Goal: Information Seeking & Learning: Learn about a topic

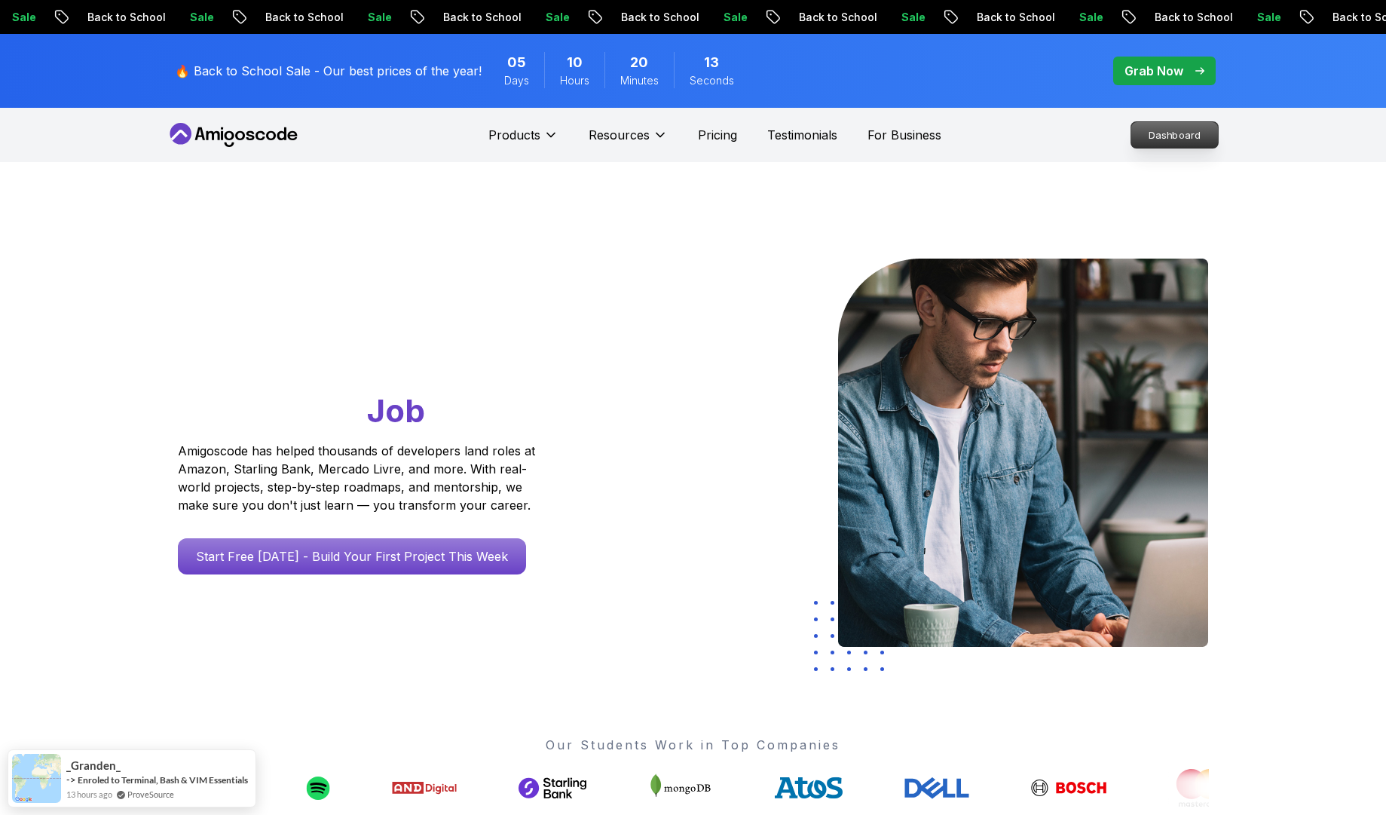
click at [1168, 136] on p "Dashboard" at bounding box center [1174, 135] width 87 height 26
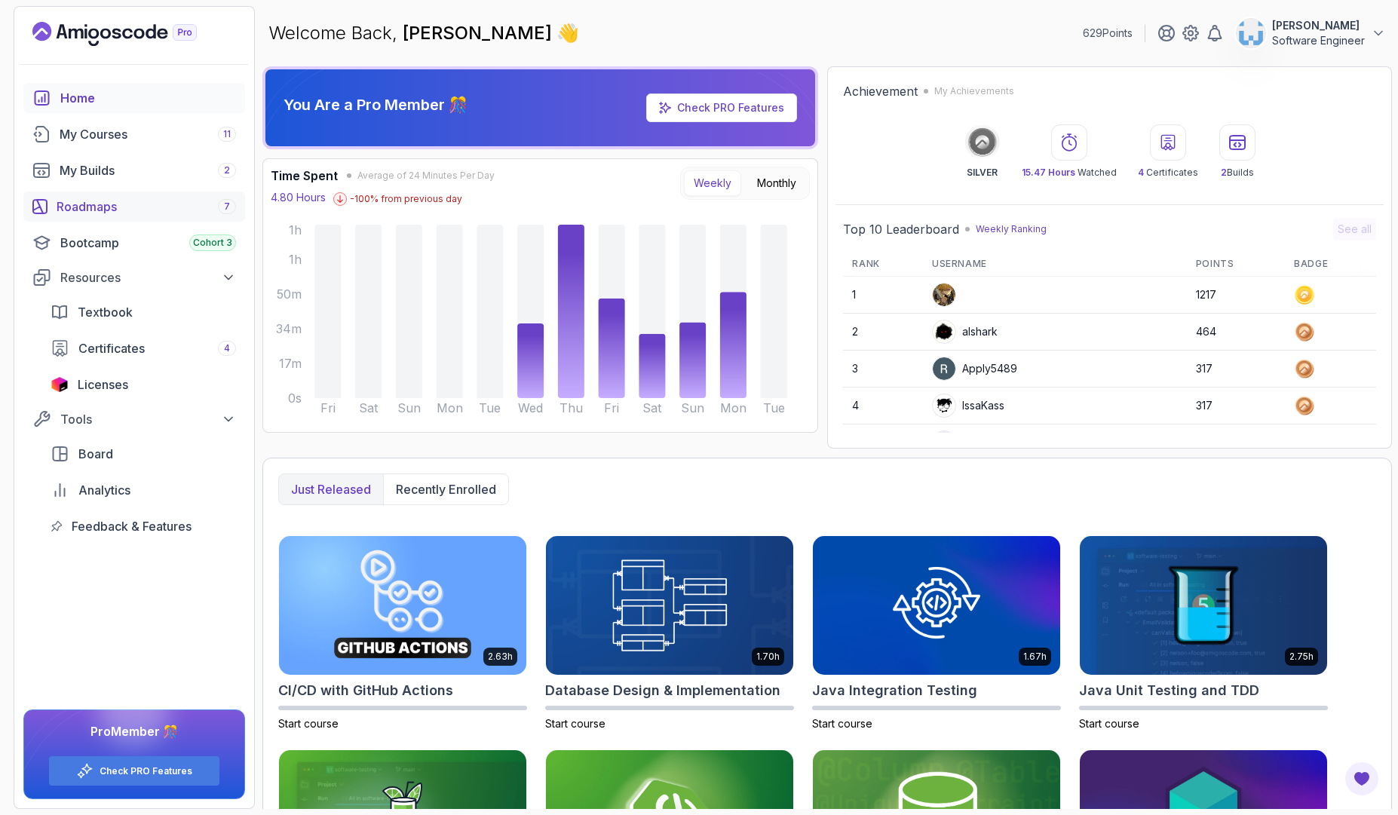
click at [93, 218] on link "Roadmaps 7" at bounding box center [134, 206] width 222 height 30
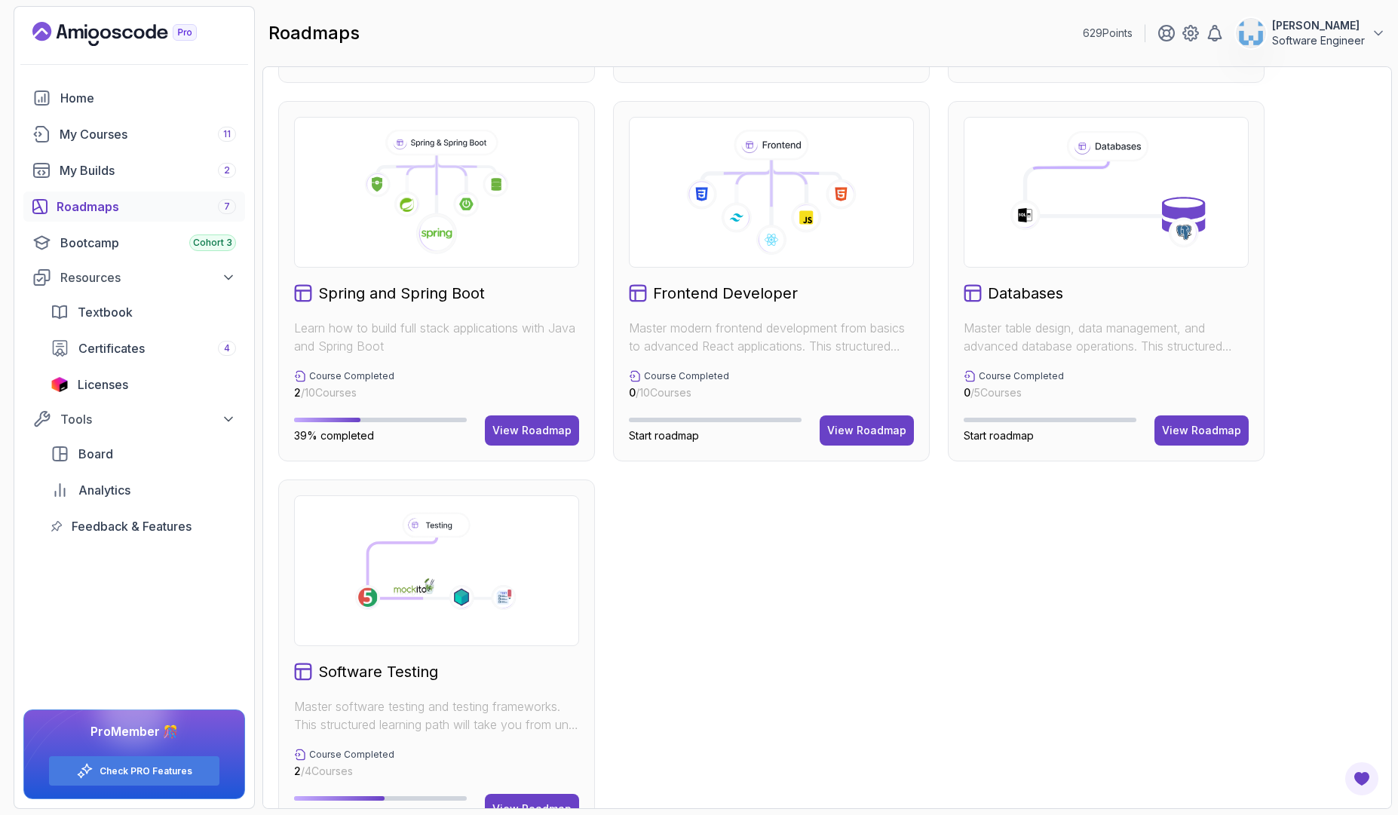
scroll to position [362, 0]
click at [387, 303] on div "Spring and Spring Boot Learn how to build full stack applications with Java and…" at bounding box center [436, 279] width 317 height 360
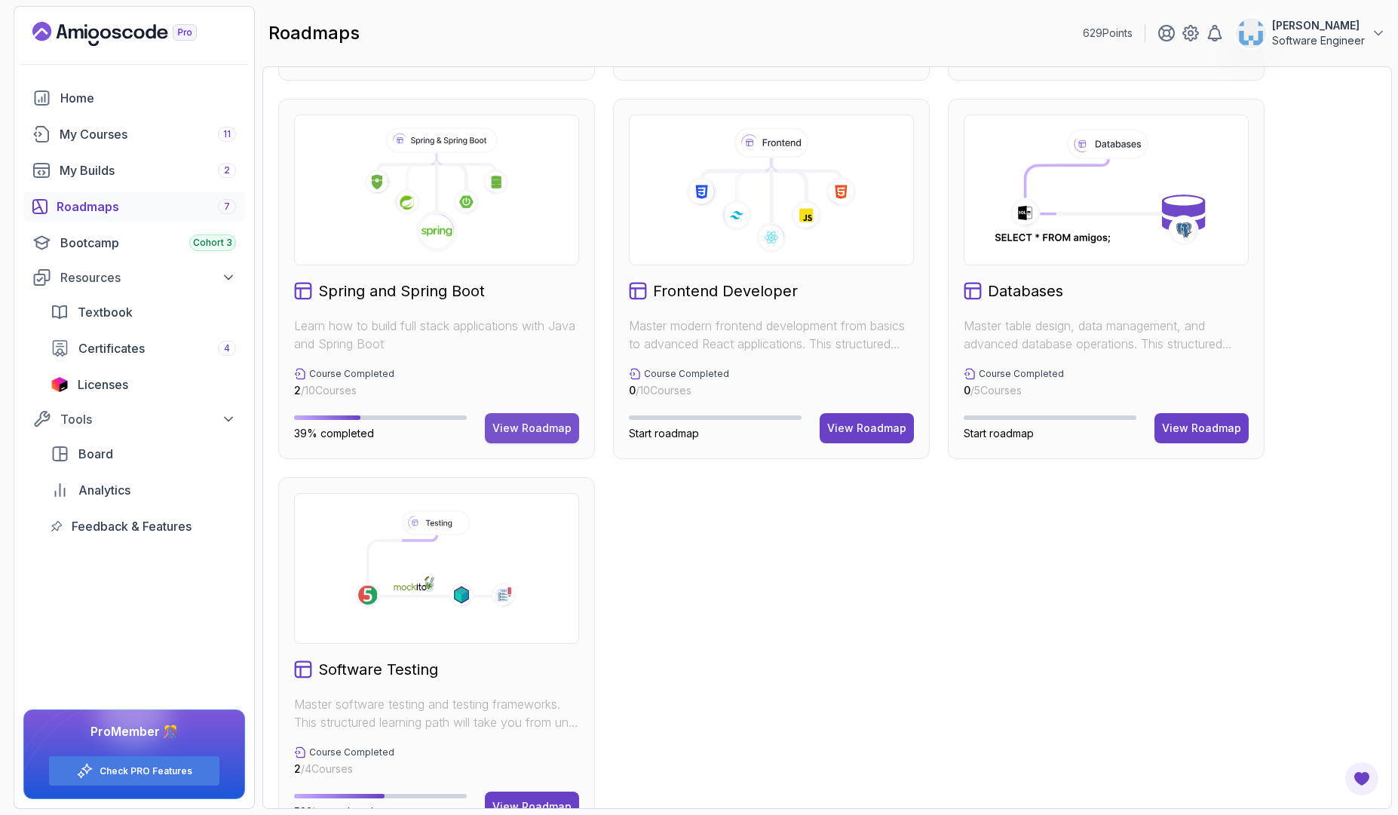
click at [548, 422] on div "View Roadmap" at bounding box center [531, 428] width 79 height 15
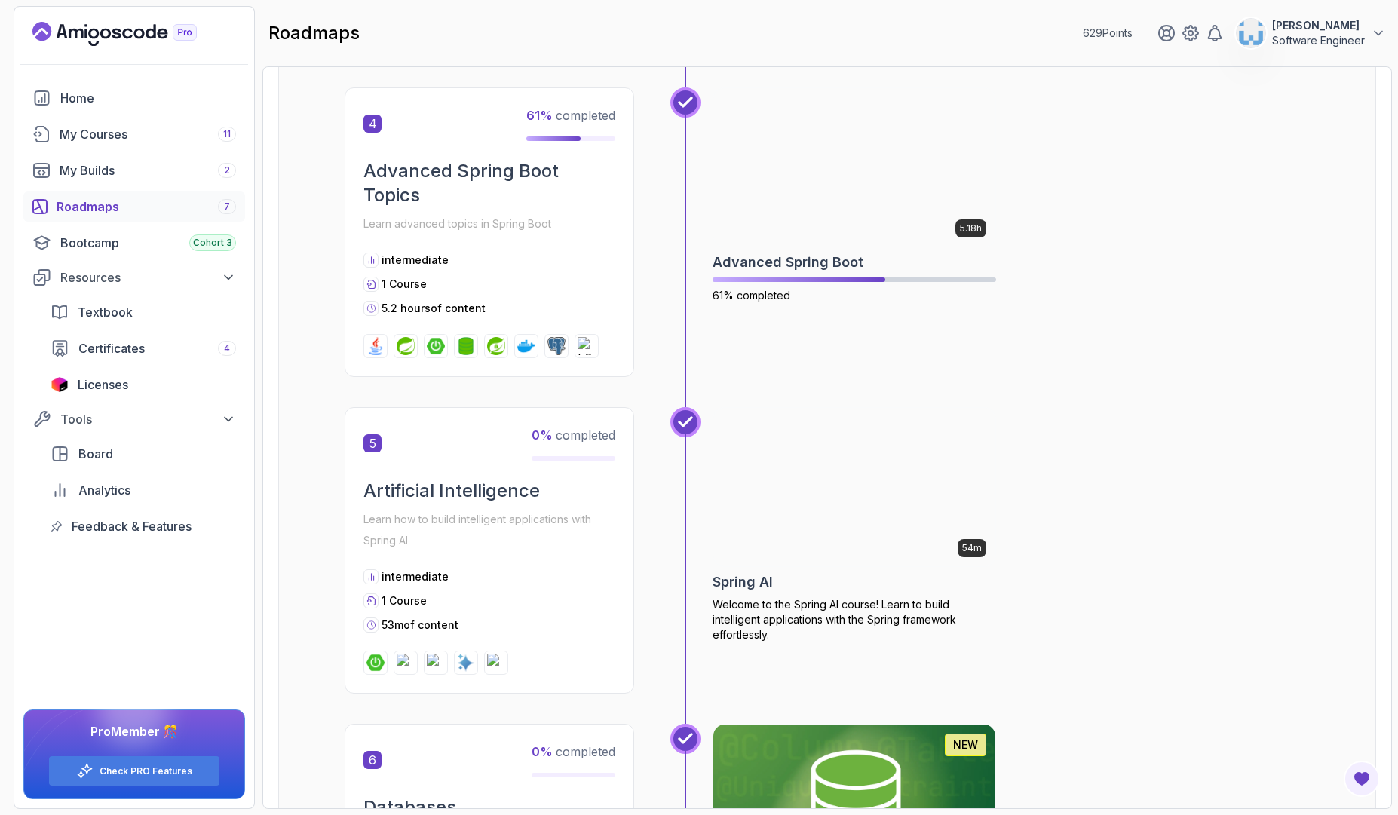
scroll to position [1354, 0]
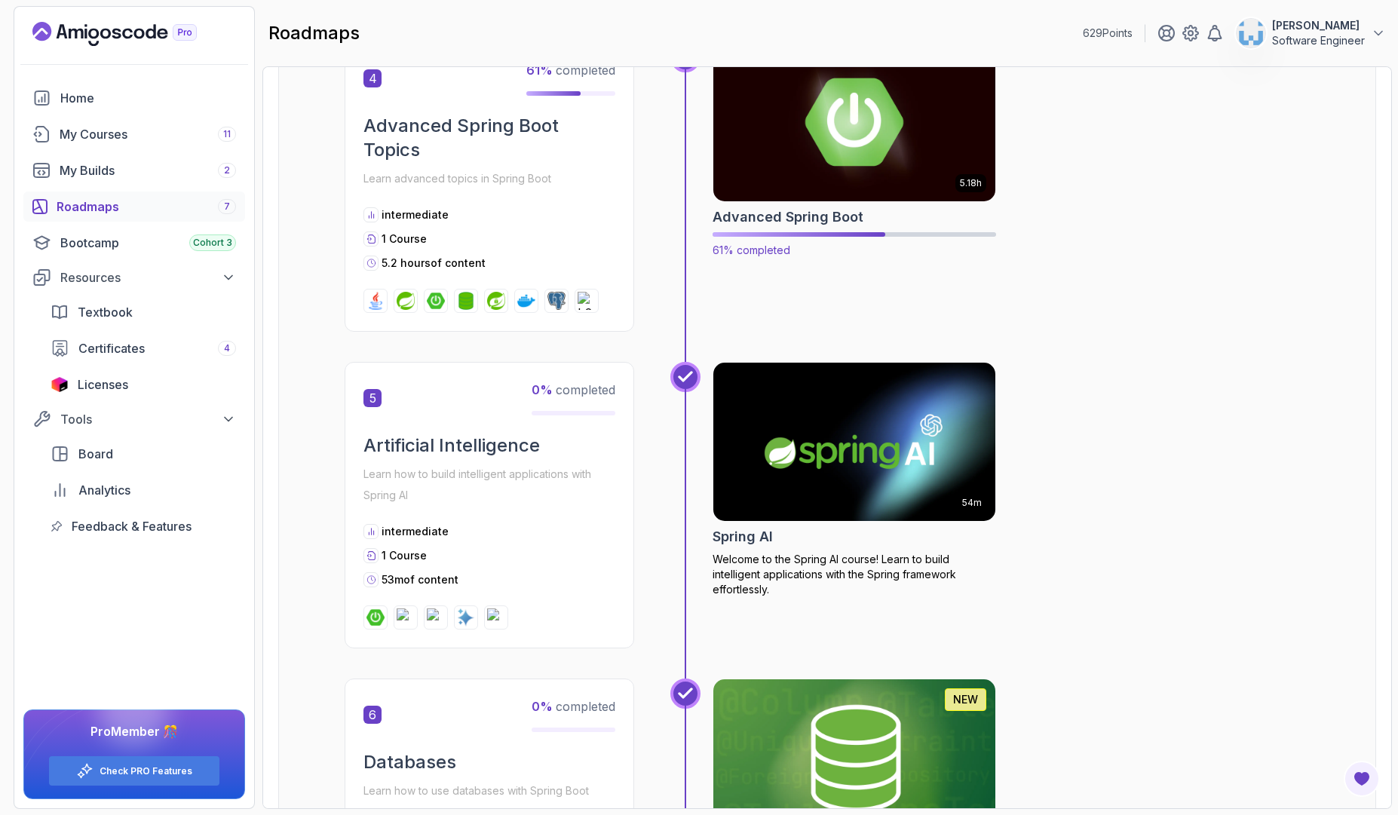
click at [828, 217] on h2 "Advanced Spring Boot" at bounding box center [787, 217] width 151 height 21
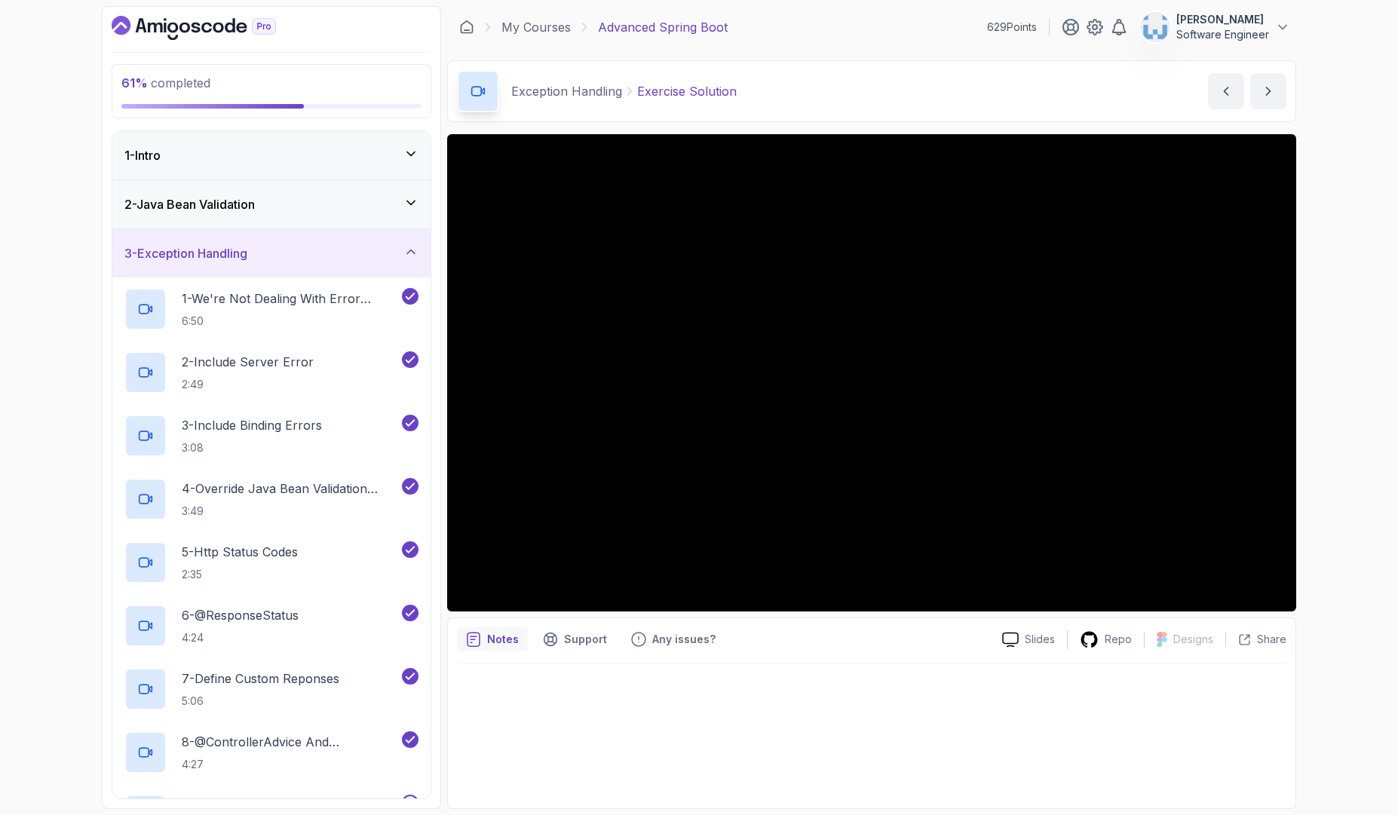
click at [420, 250] on div "3 - Exception Handling" at bounding box center [271, 253] width 318 height 48
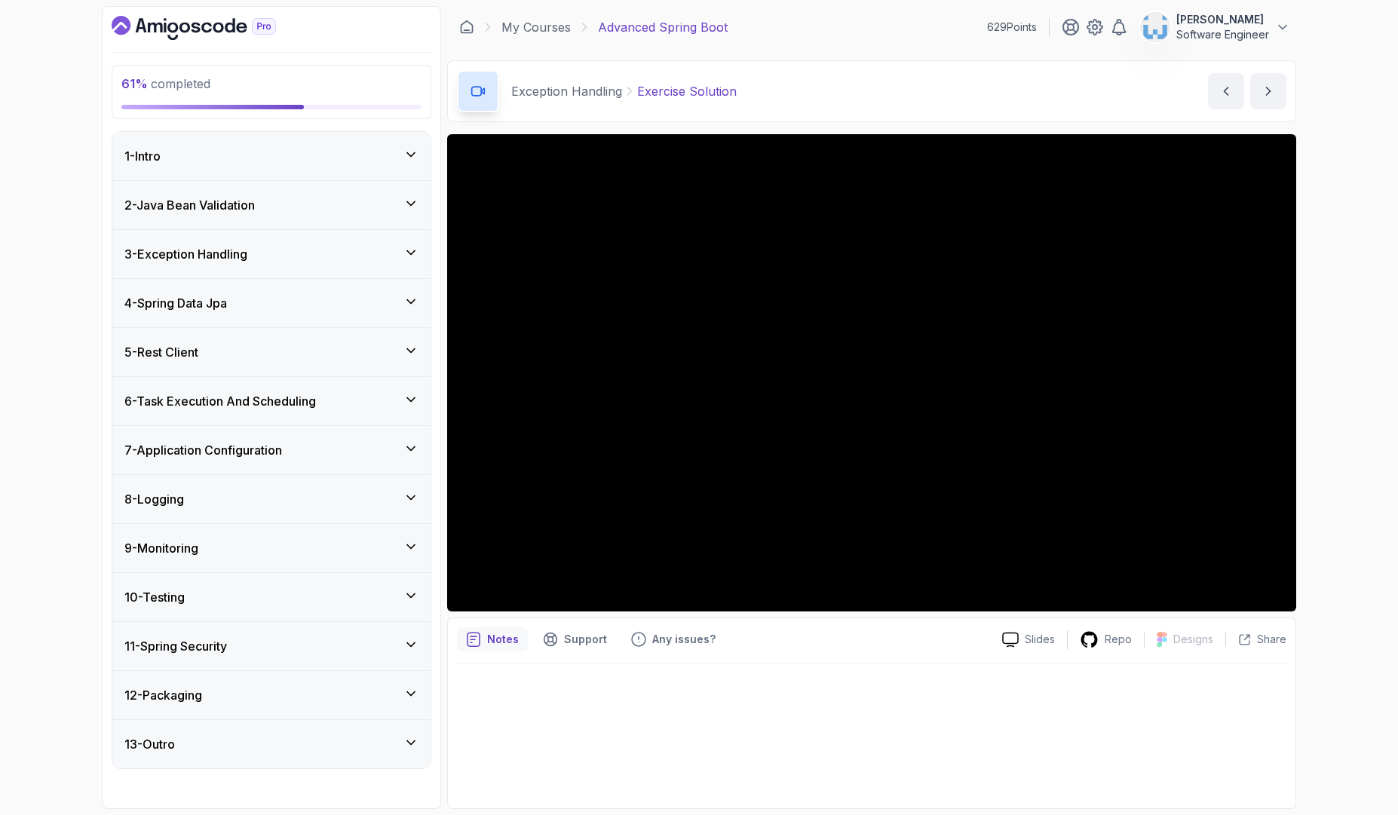
click at [292, 448] on div "7 - Application Configuration" at bounding box center [271, 450] width 294 height 18
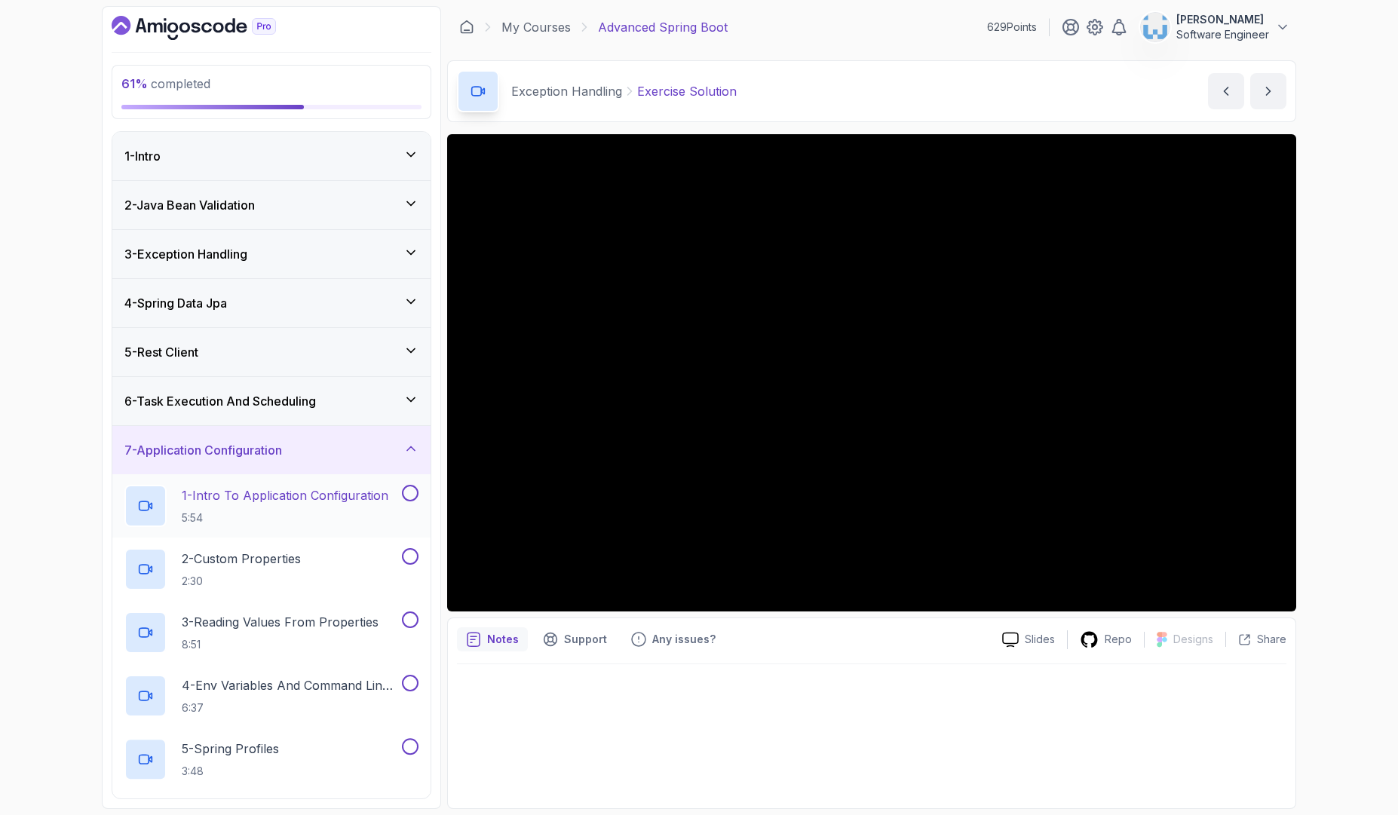
click at [275, 492] on p "1 - Intro To Application Configuration" at bounding box center [285, 495] width 207 height 18
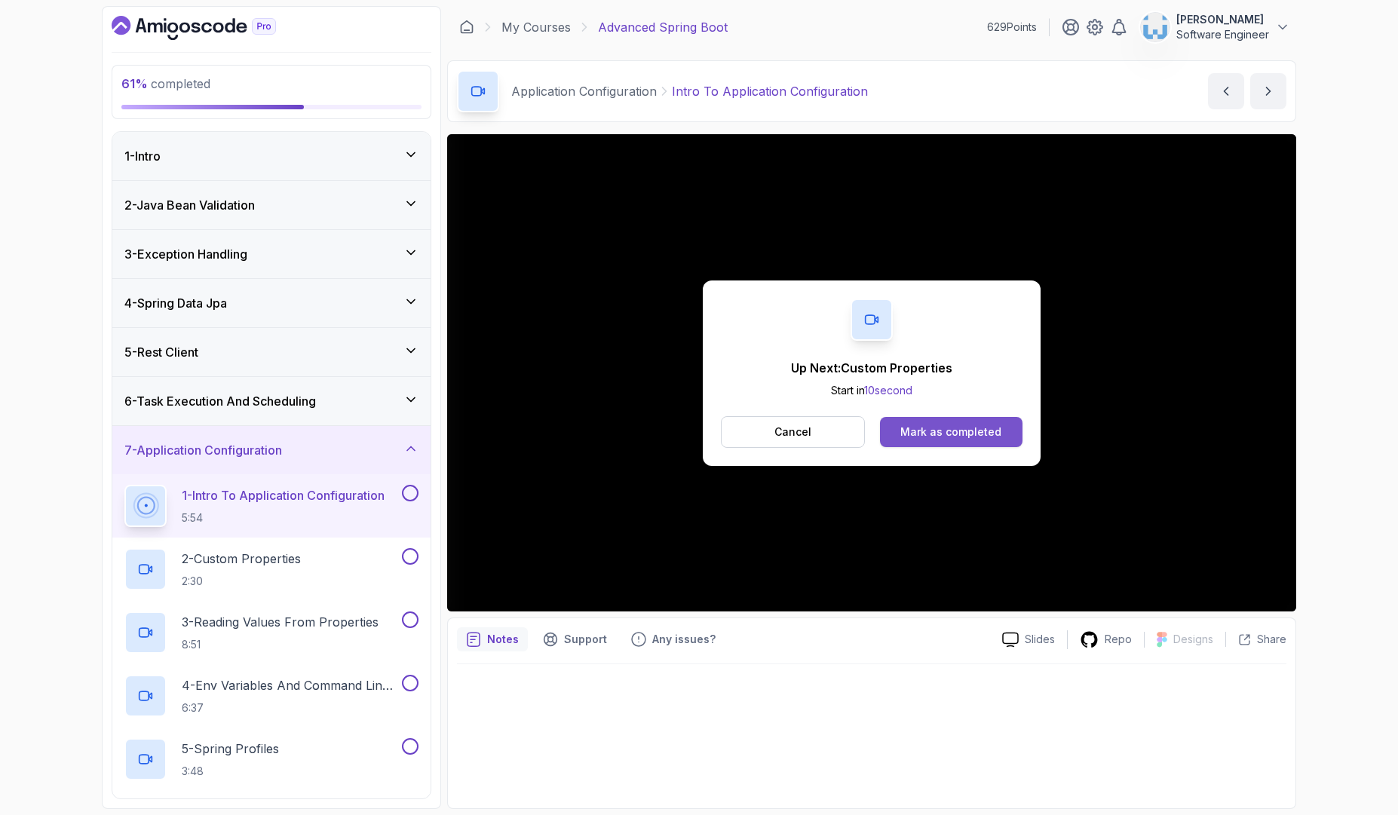
click at [964, 438] on div "Mark as completed" at bounding box center [950, 431] width 101 height 15
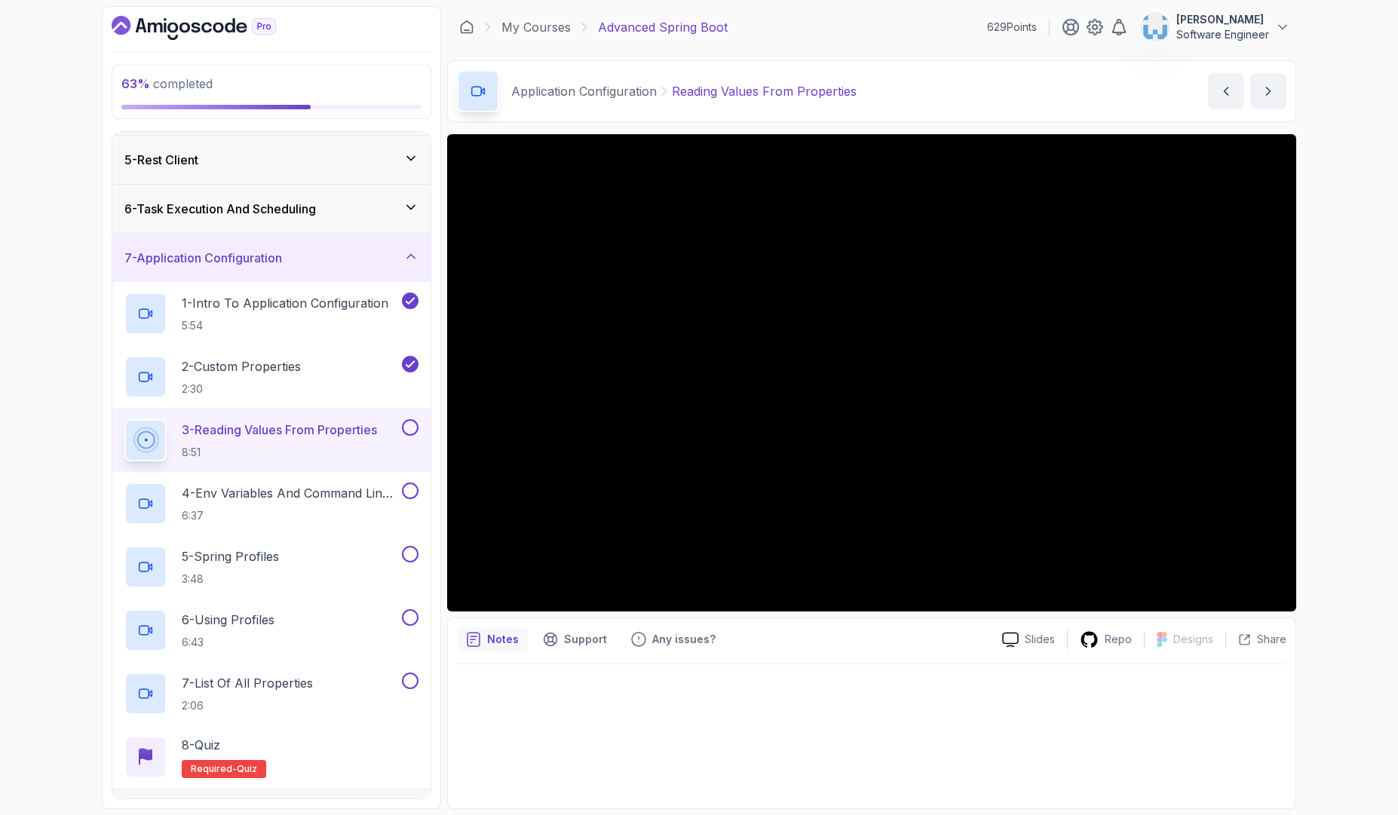
scroll to position [205, 0]
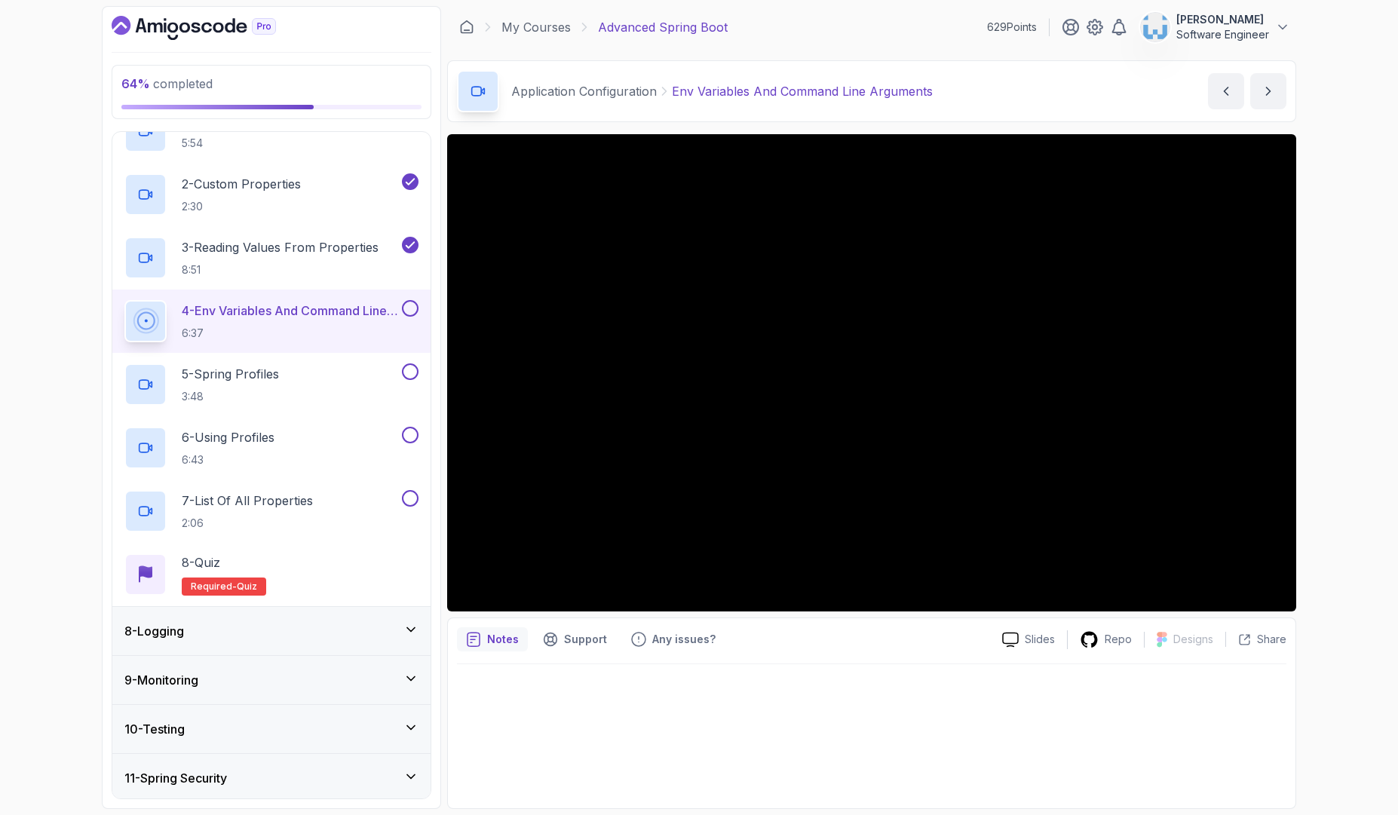
scroll to position [476, 0]
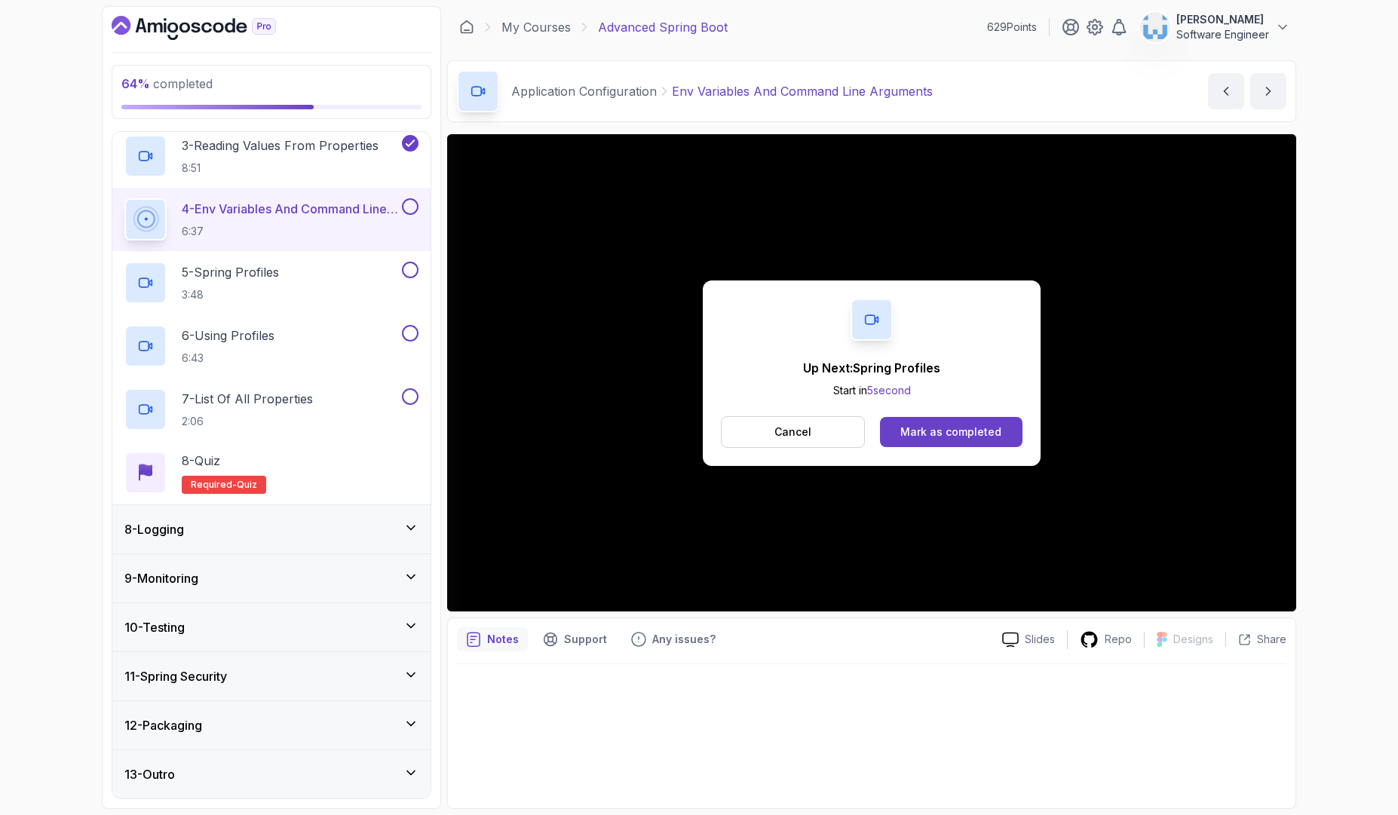
click at [917, 413] on div "Up Next: Spring Profiles Start in 5 second Cancel Mark as completed" at bounding box center [872, 372] width 338 height 185
click at [923, 431] on div "Mark as completed" at bounding box center [950, 431] width 101 height 15
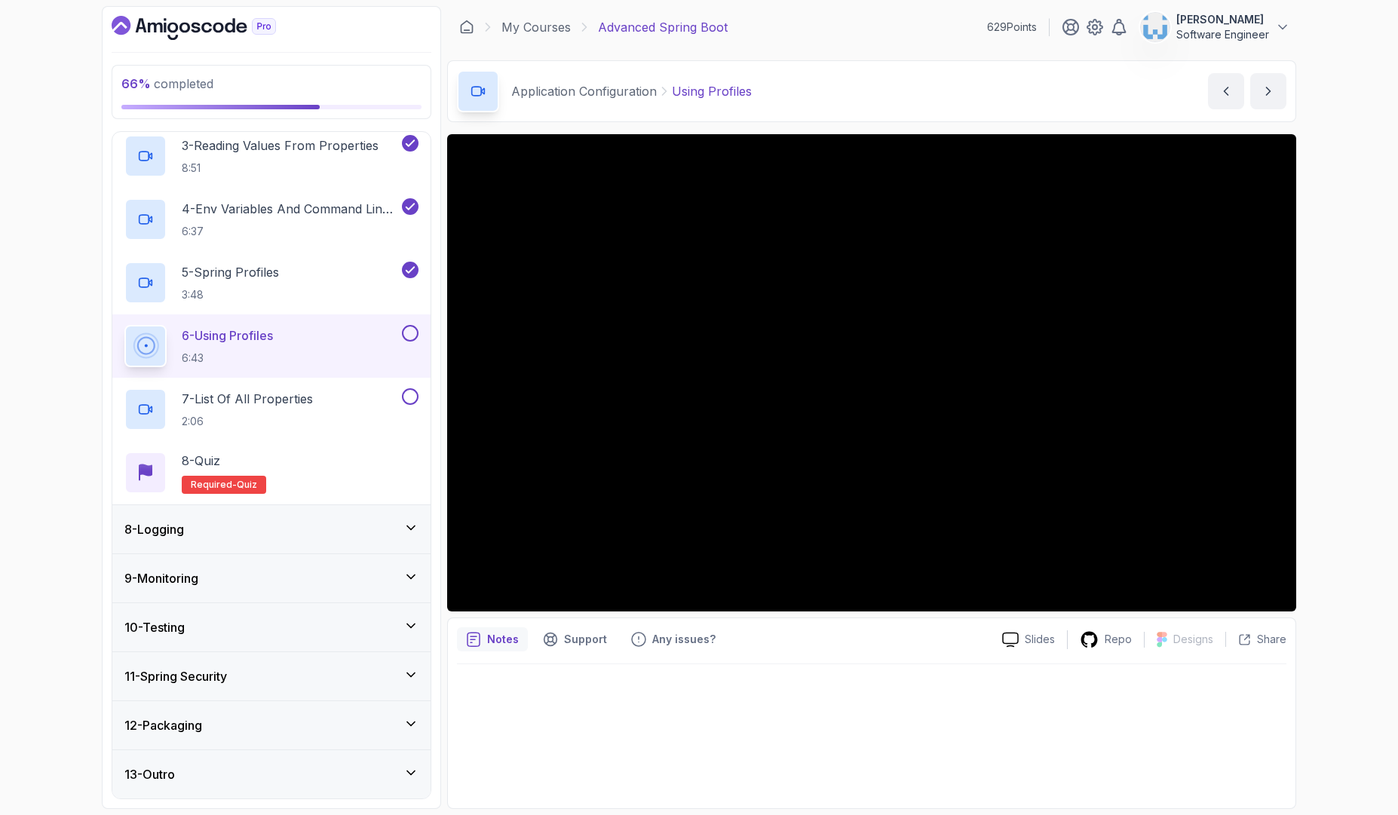
click at [1325, 461] on div "66 % completed 1 - Intro 2 - Java Bean Validation 3 - Exception Handling 4 - Sp…" at bounding box center [699, 407] width 1398 height 815
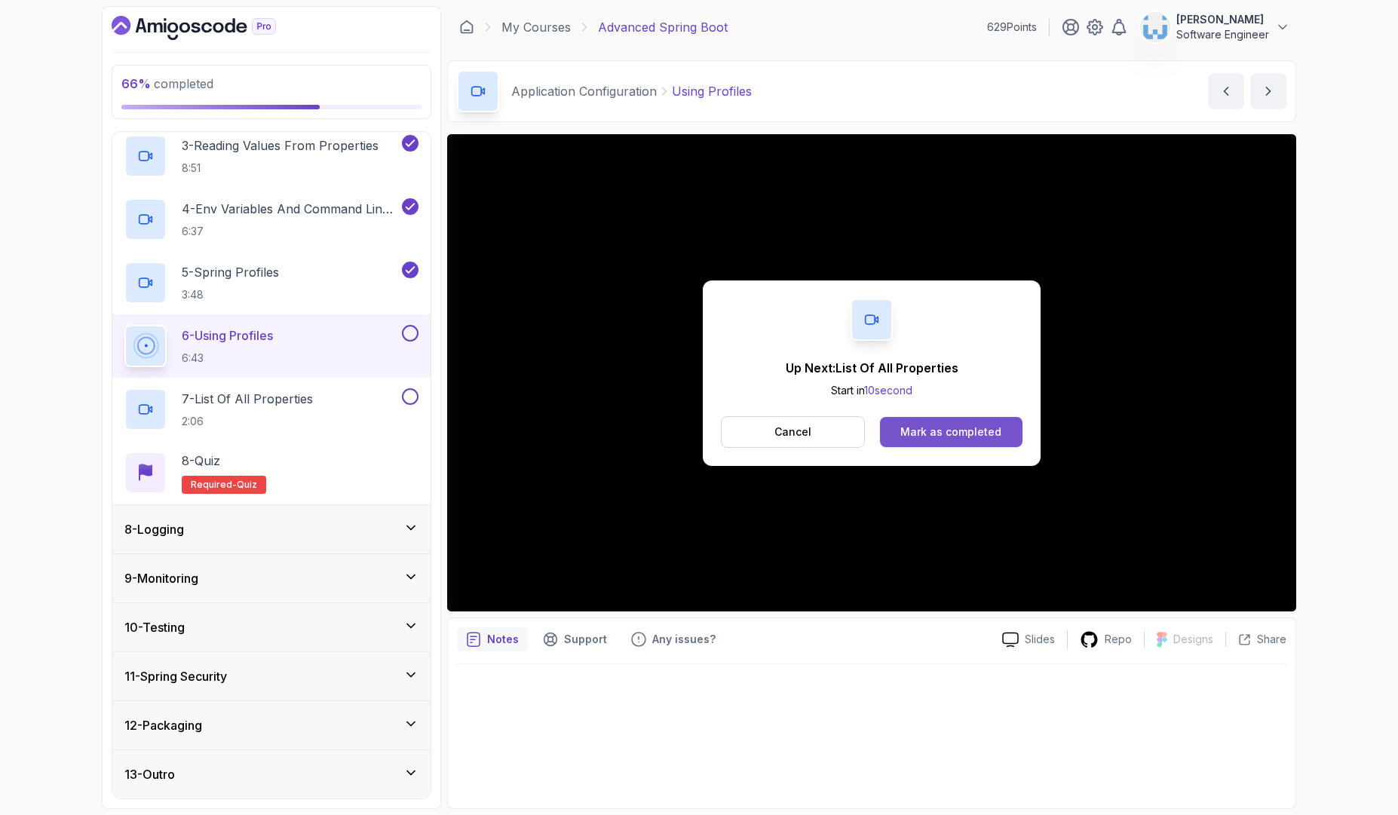
click at [951, 425] on div "Mark as completed" at bounding box center [950, 431] width 101 height 15
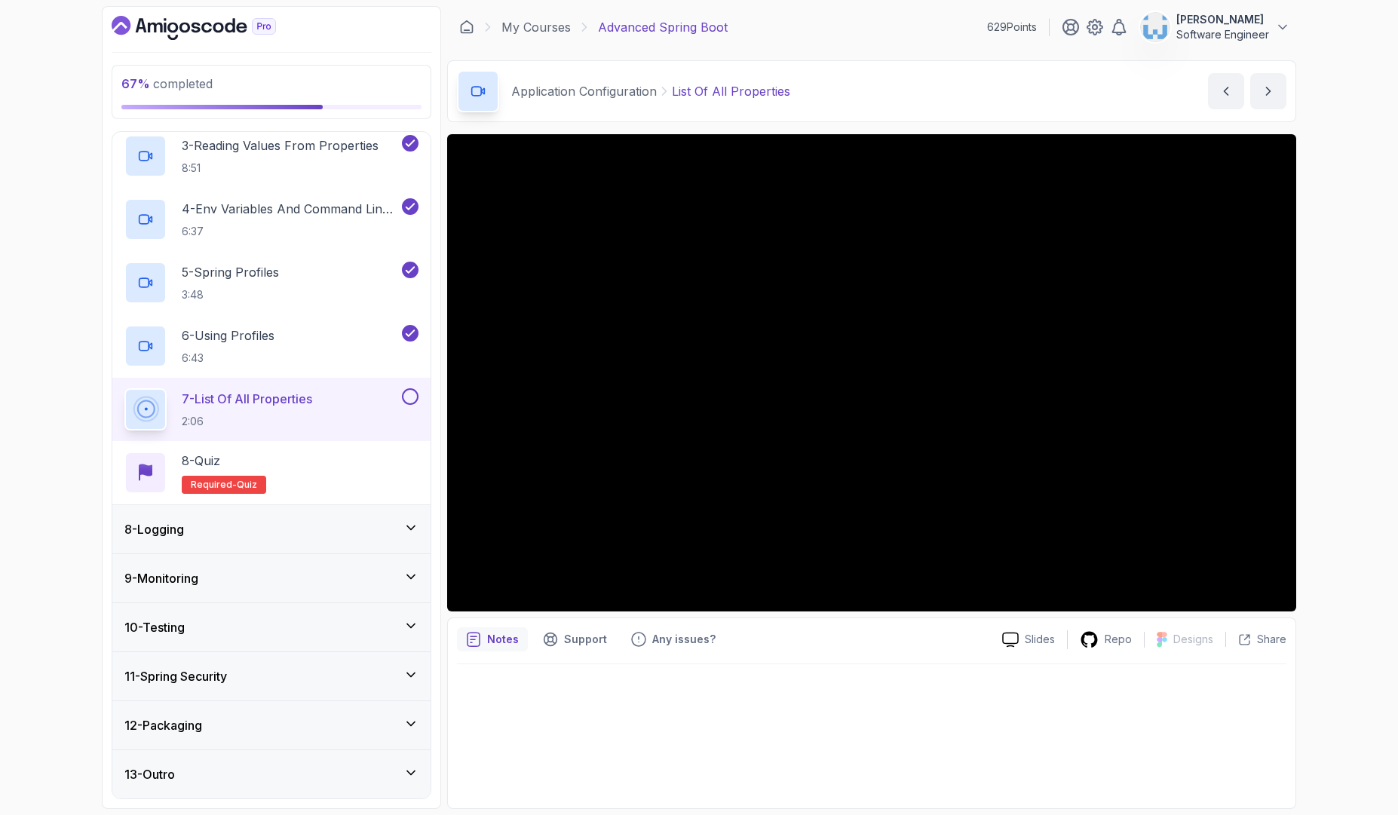
click at [359, 773] on div "13 - Outro" at bounding box center [271, 774] width 294 height 18
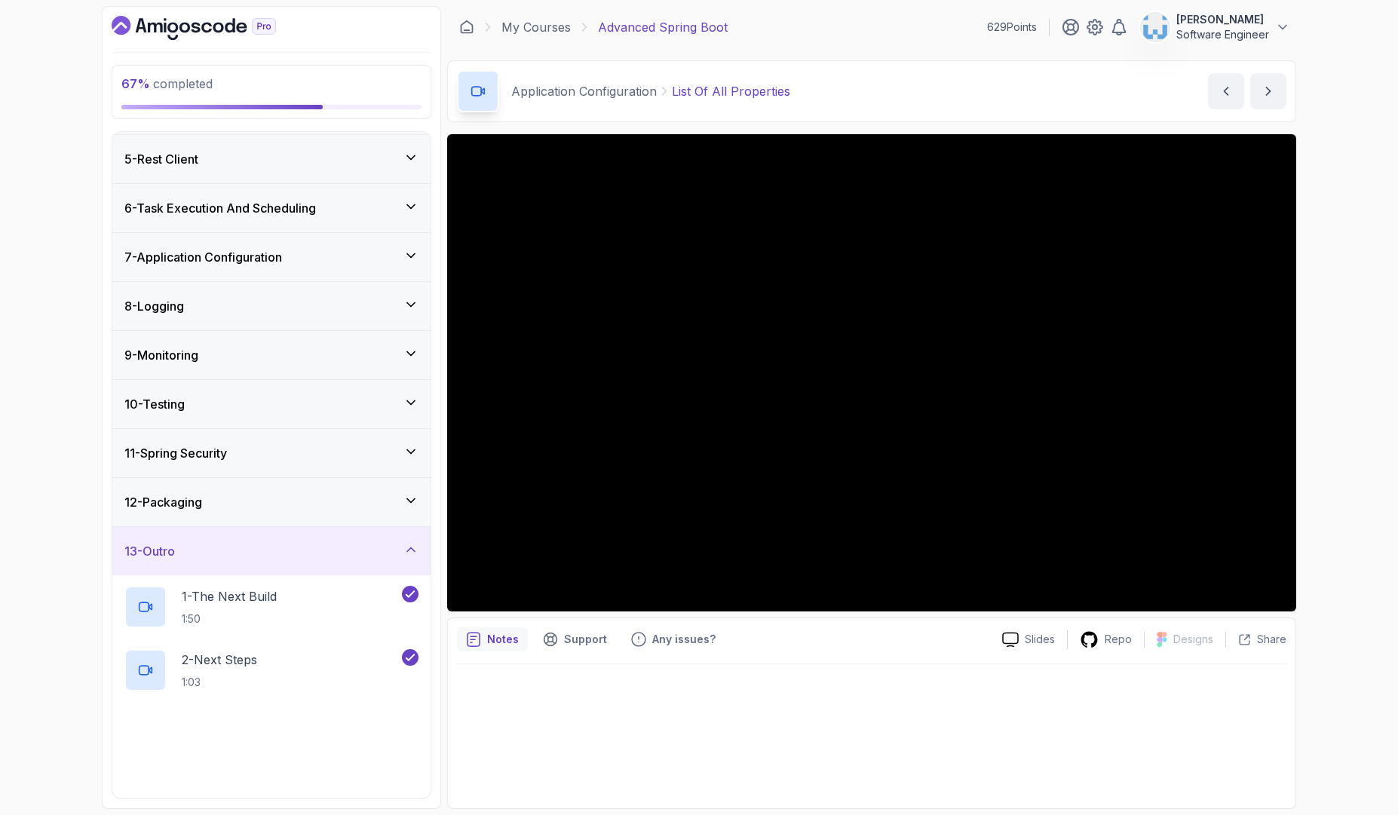
scroll to position [223, 0]
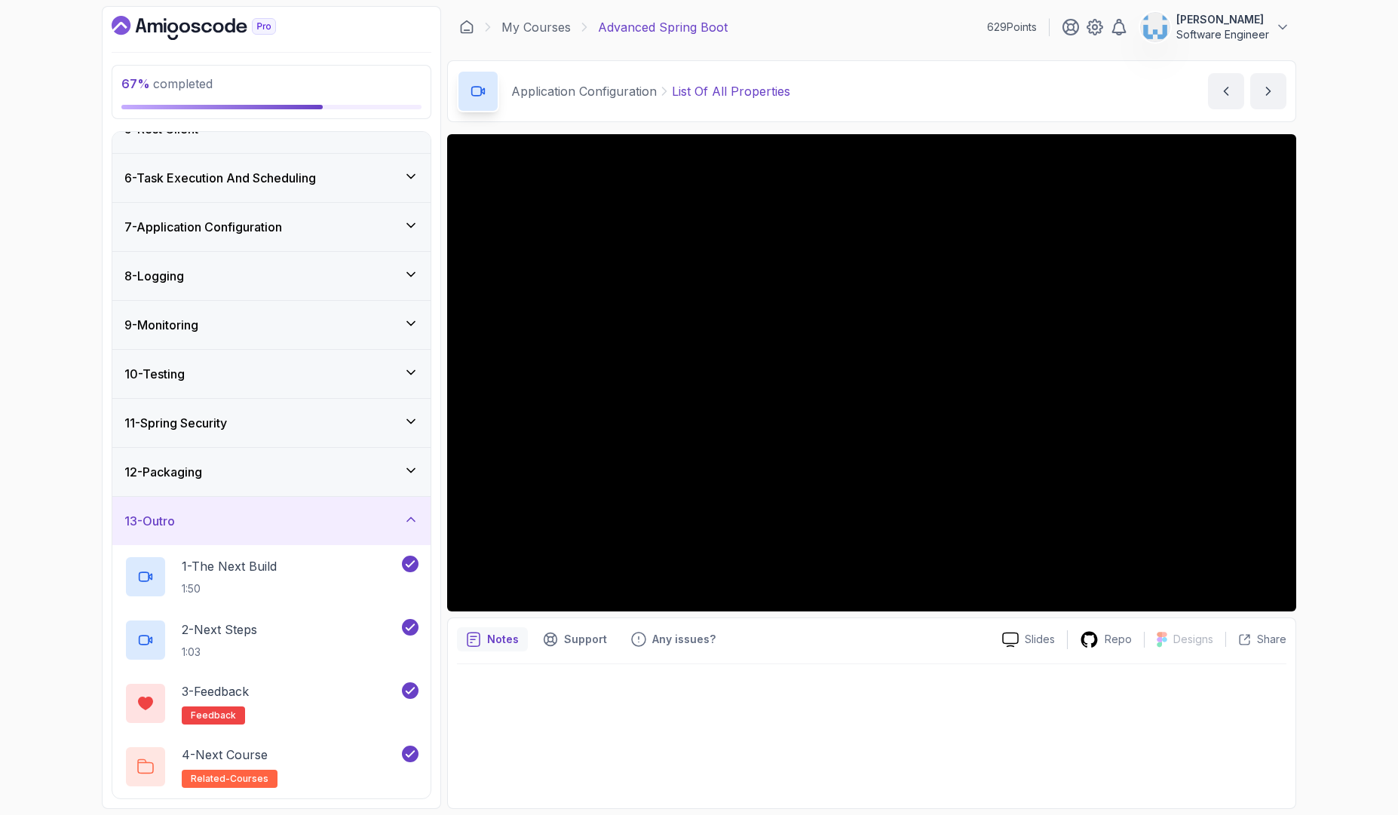
click at [389, 504] on div "13 - Outro" at bounding box center [271, 521] width 318 height 48
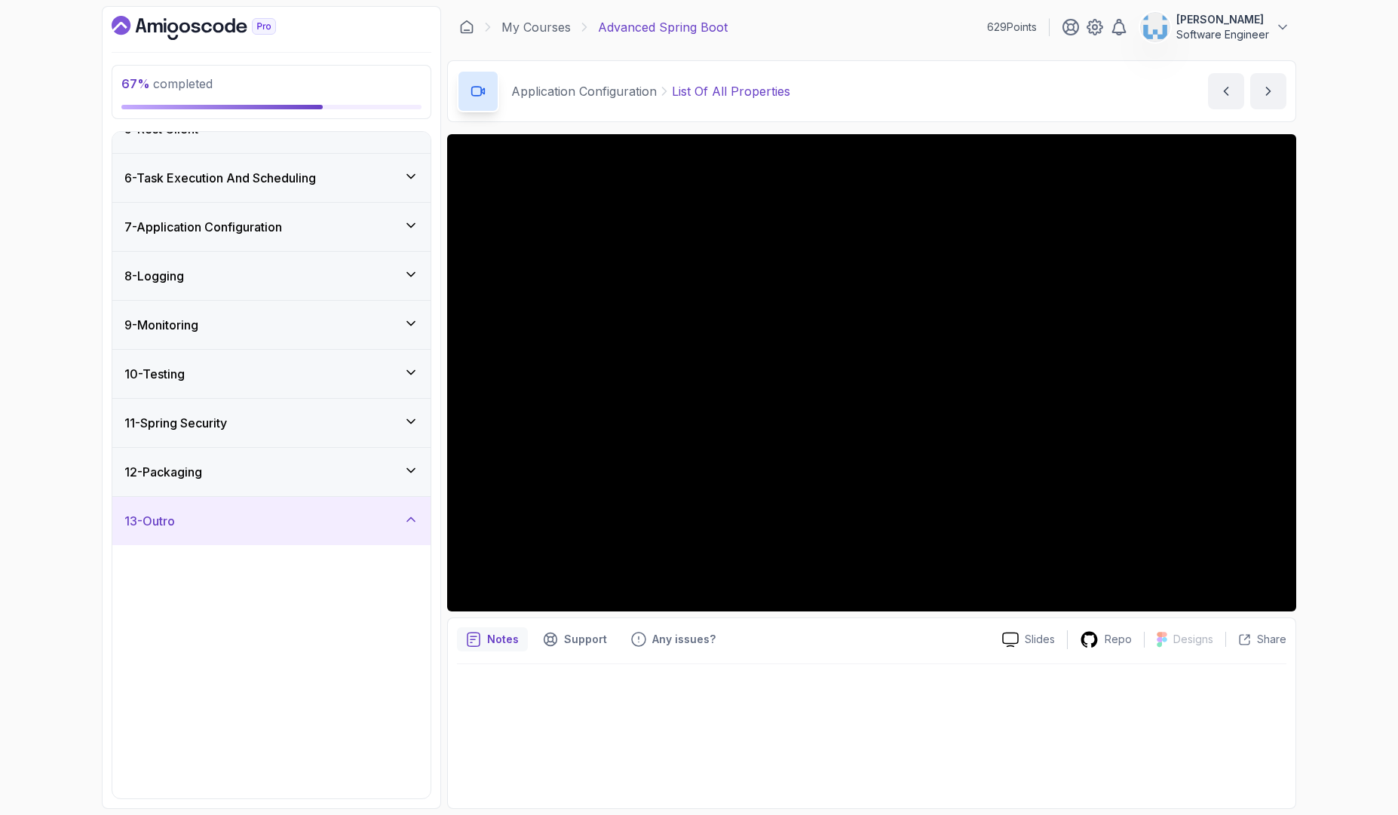
scroll to position [0, 0]
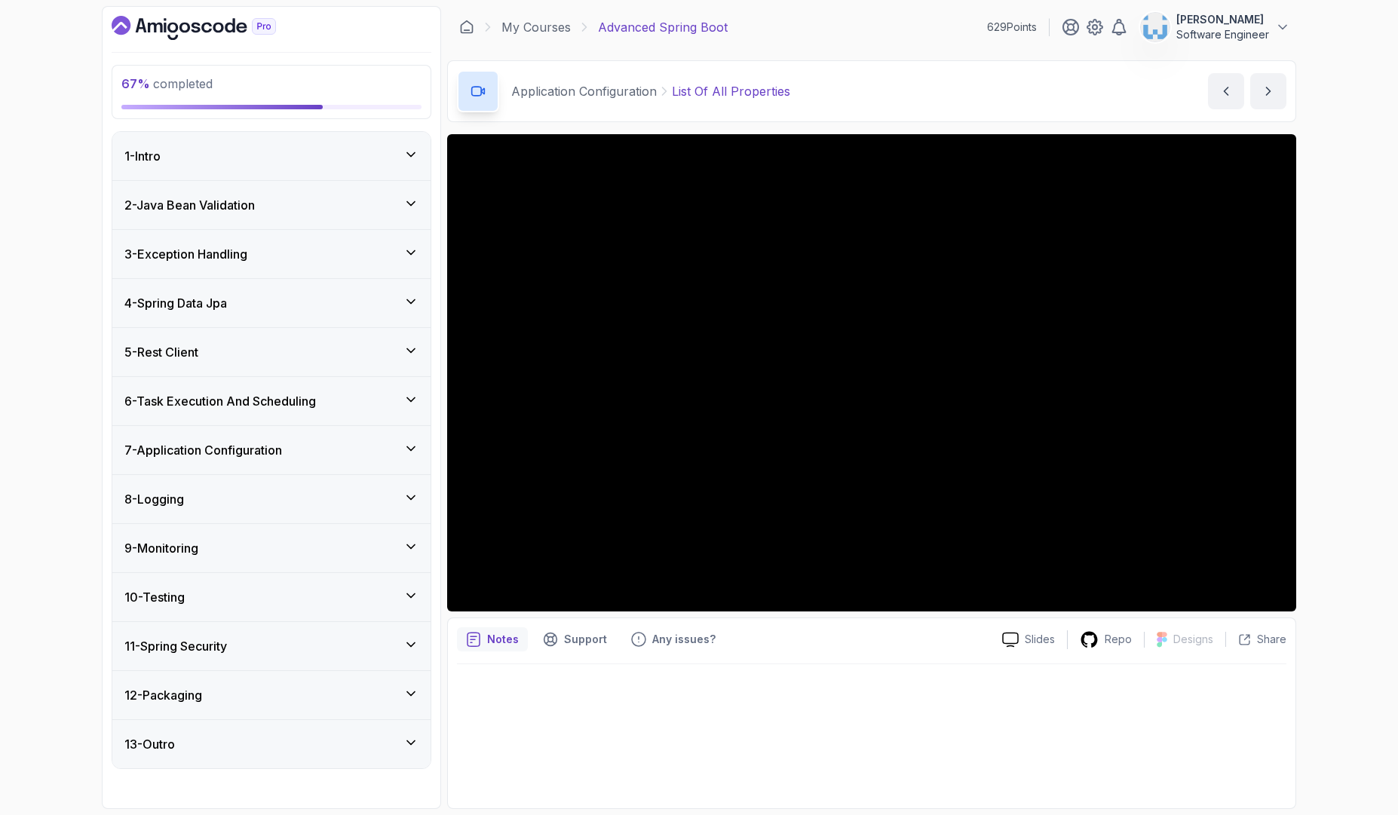
click at [320, 458] on div "7 - Application Configuration" at bounding box center [271, 450] width 294 height 18
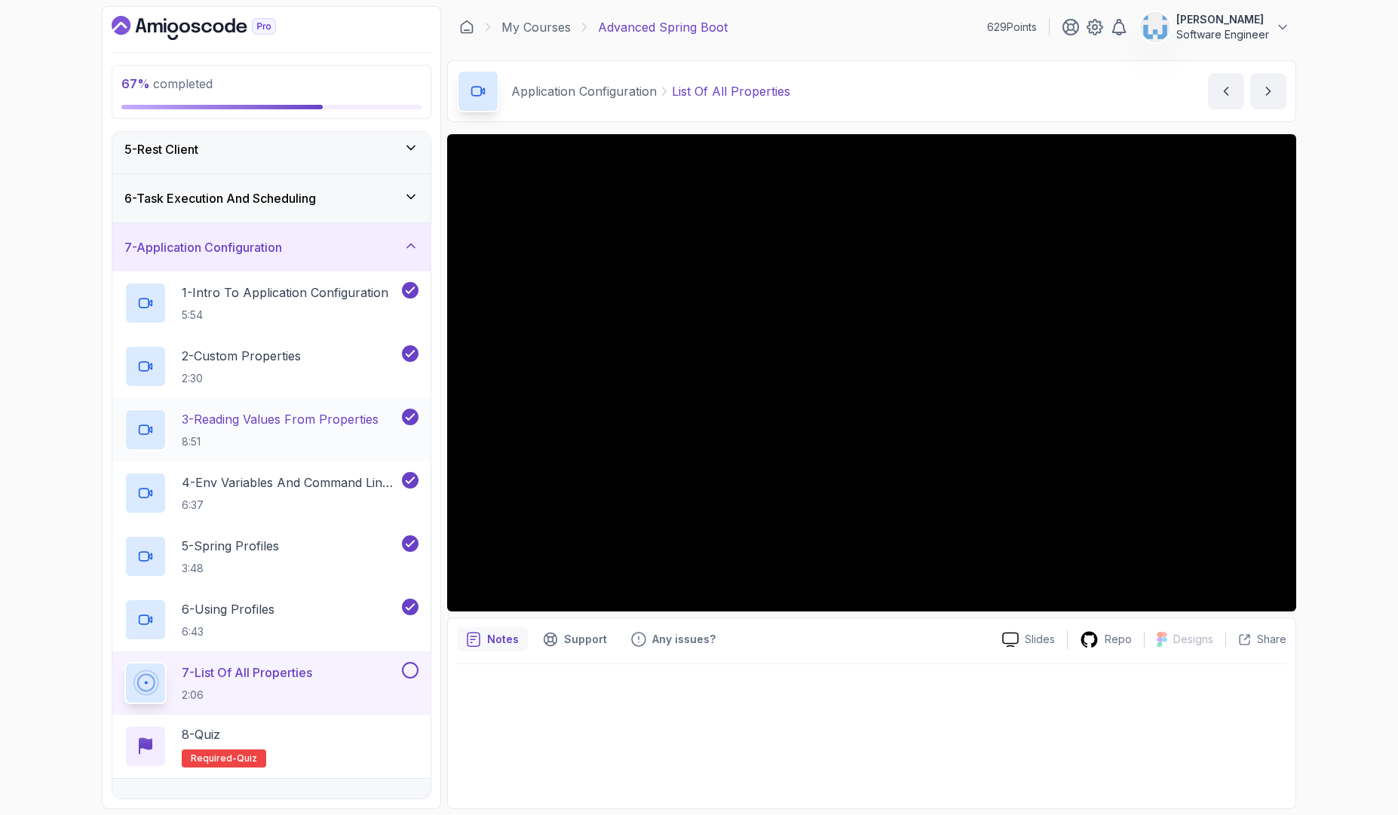
scroll to position [271, 0]
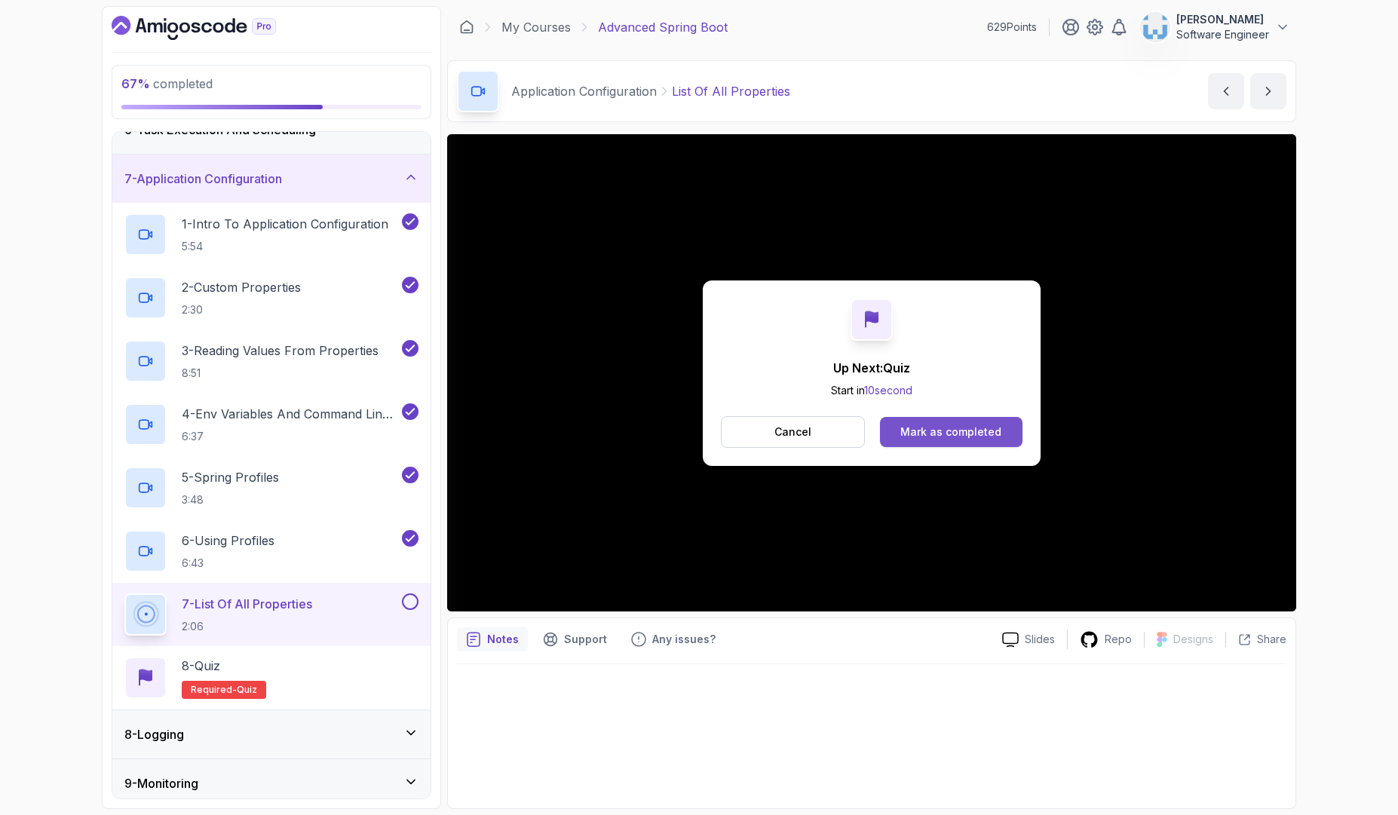
click at [956, 439] on div "Mark as completed" at bounding box center [950, 431] width 101 height 15
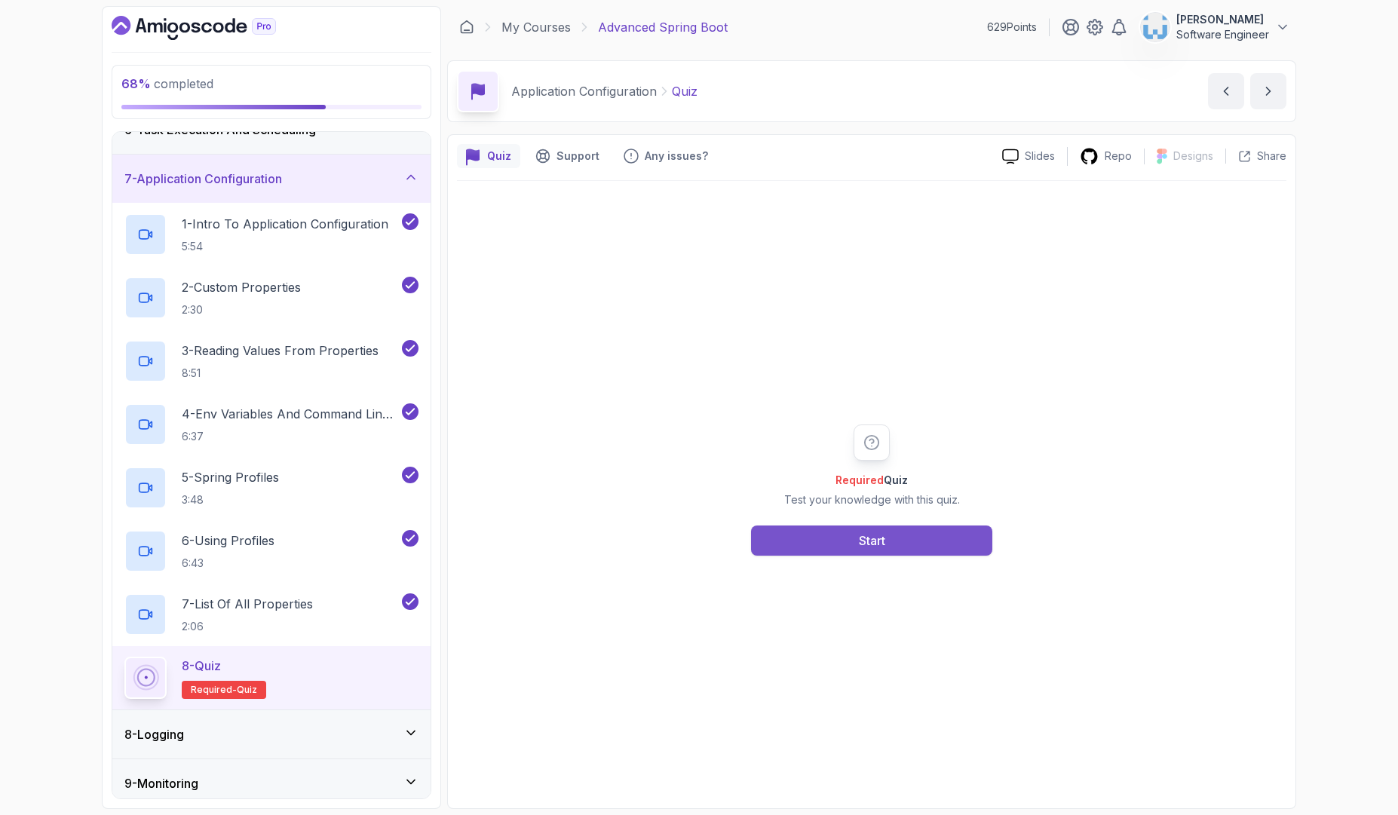
click at [872, 532] on div "Start" at bounding box center [872, 540] width 26 height 18
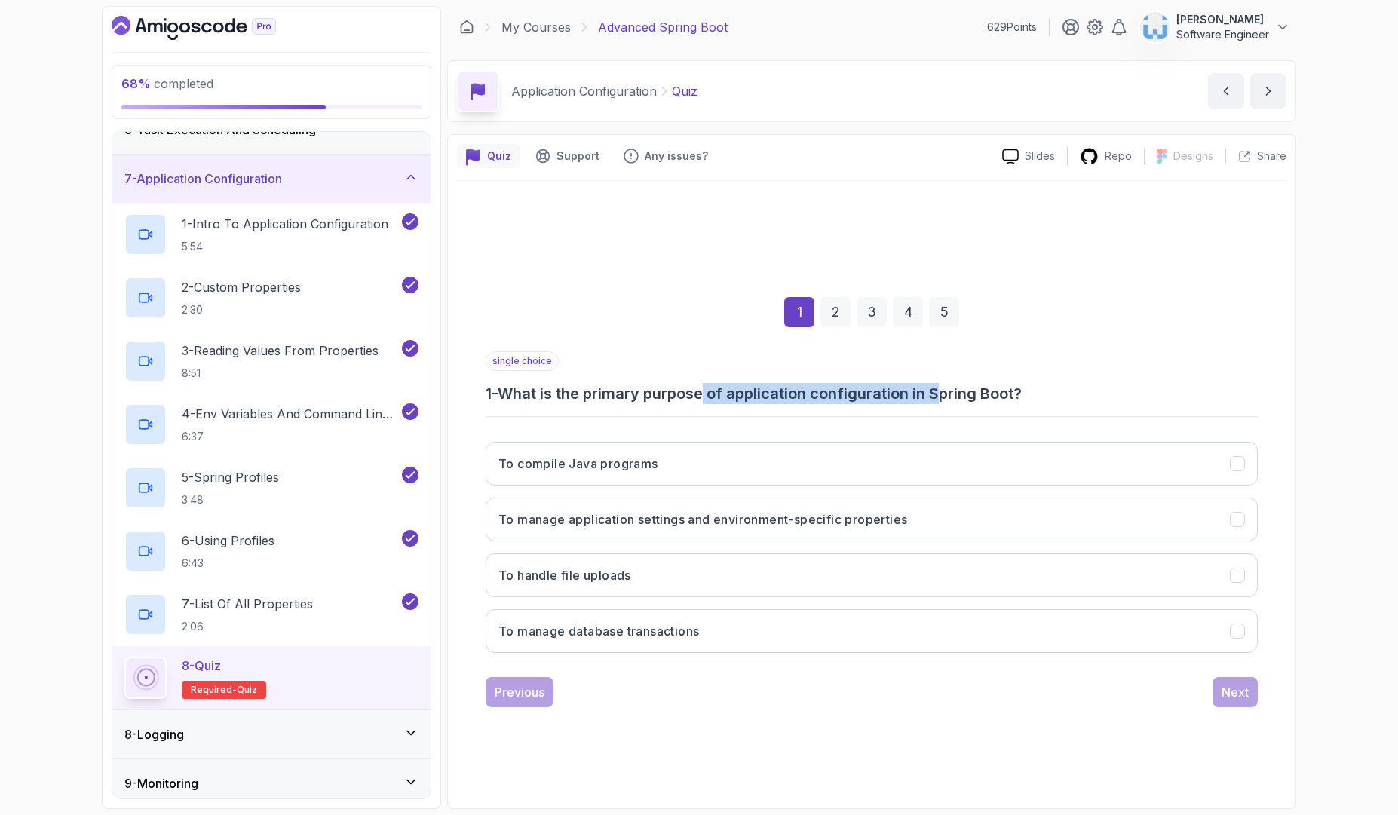
drag, startPoint x: 722, startPoint y: 395, endPoint x: 949, endPoint y: 396, distance: 226.9
click at [949, 396] on h3 "1 - What is the primary purpose of application configuration in Spring Boot?" at bounding box center [871, 393] width 772 height 21
click at [630, 525] on h3 "To manage application settings and environment-specific properties" at bounding box center [702, 519] width 409 height 18
click at [1229, 695] on div "Next" at bounding box center [1234, 692] width 27 height 18
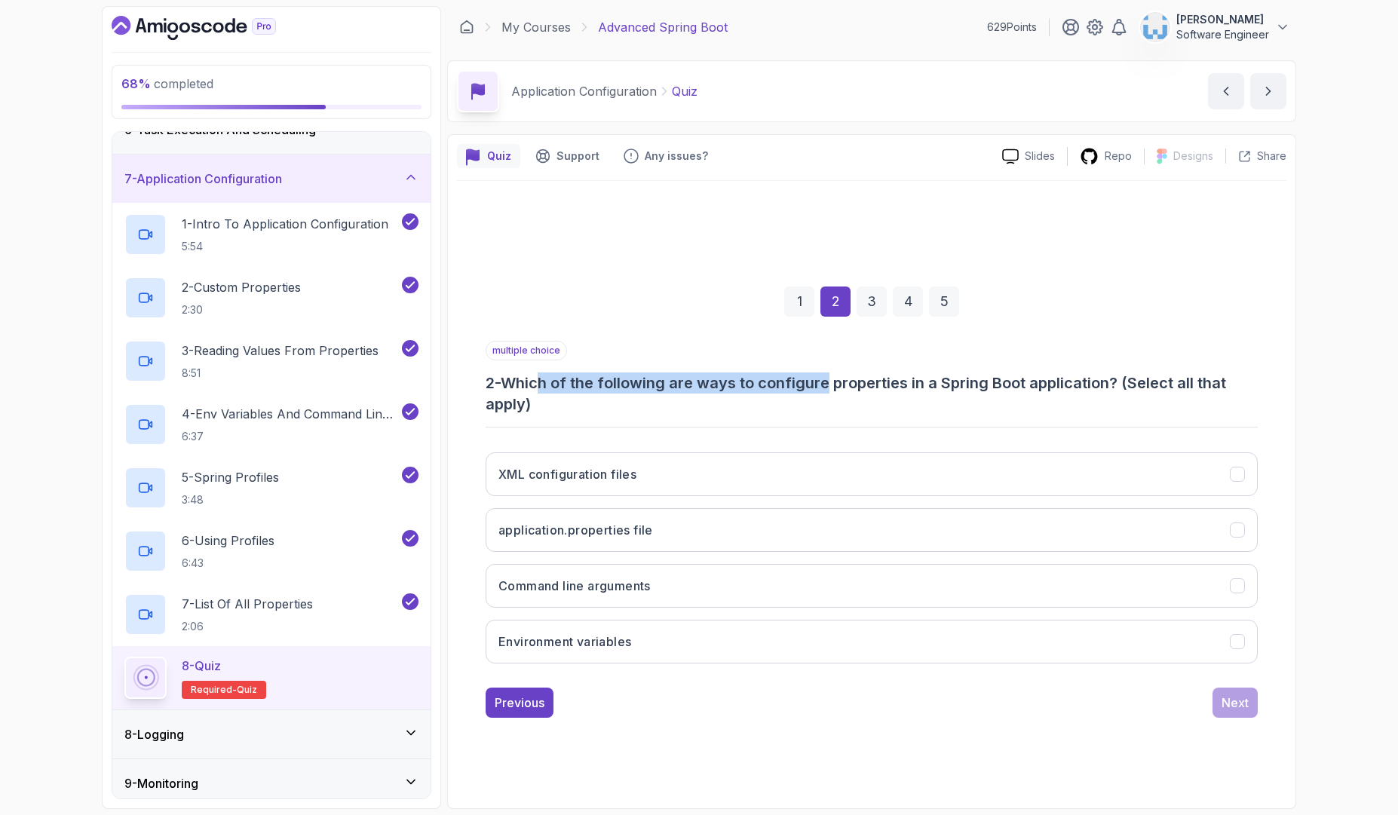
drag, startPoint x: 552, startPoint y: 380, endPoint x: 835, endPoint y: 383, distance: 283.5
click at [835, 383] on h3 "2 - Which of the following are ways to configure properties in a Spring Boot ap…" at bounding box center [871, 393] width 772 height 42
click at [790, 397] on h3 "2 - Which of the following are ways to configure properties in a Spring Boot ap…" at bounding box center [871, 393] width 772 height 42
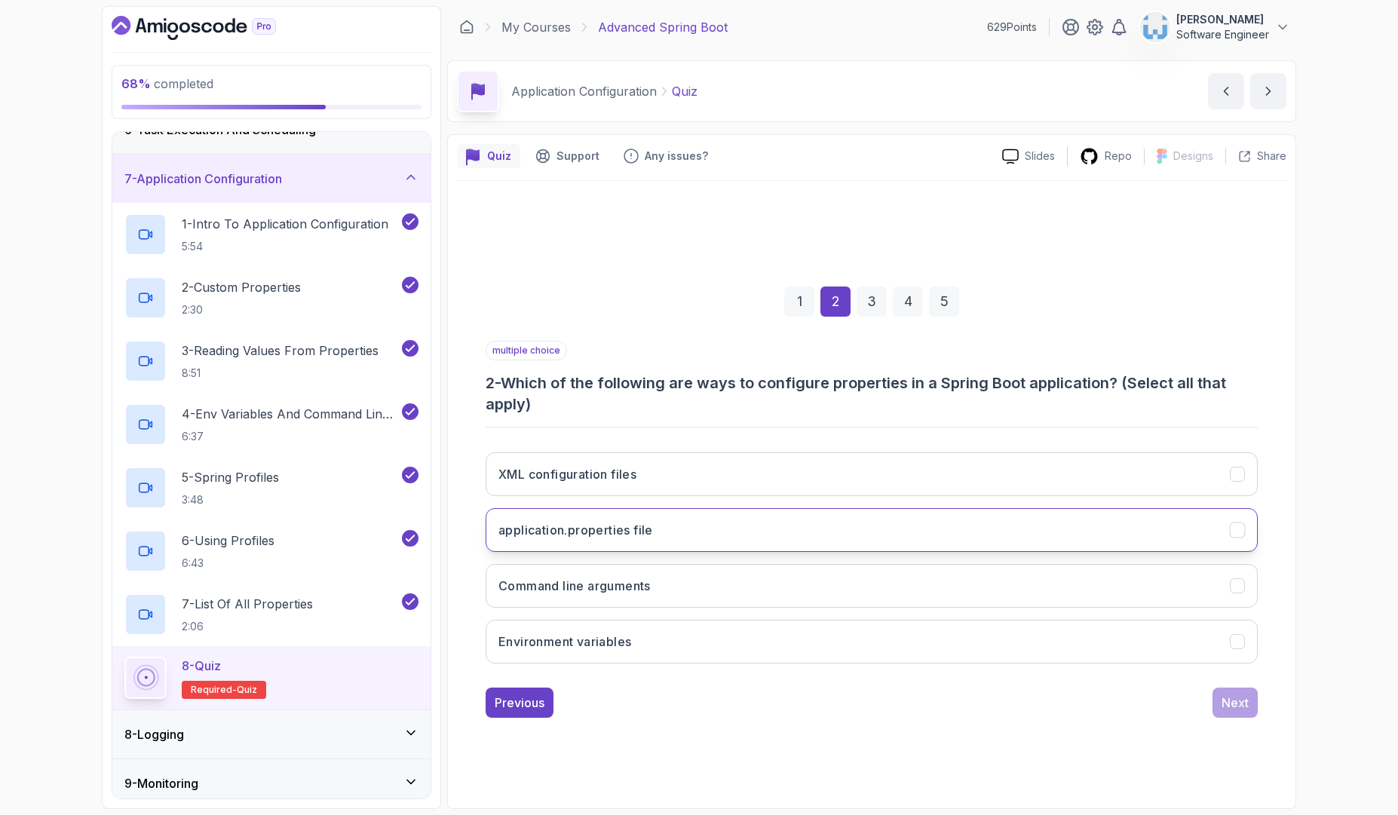
click at [642, 537] on h3 "application.properties file" at bounding box center [575, 530] width 155 height 18
click at [639, 645] on button "Environment variables" at bounding box center [871, 642] width 772 height 44
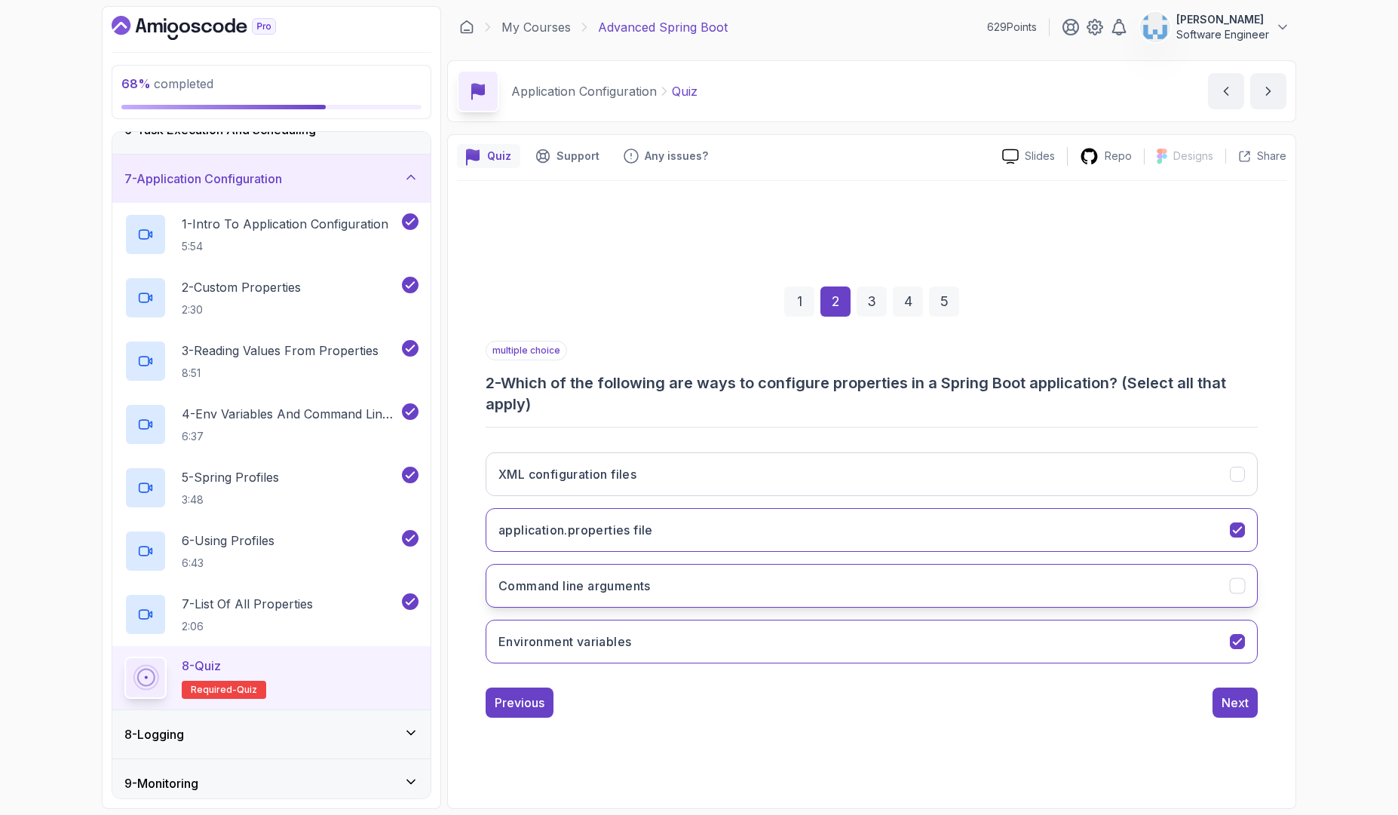
click at [640, 593] on h3 "Command line arguments" at bounding box center [574, 586] width 152 height 18
click at [1233, 700] on div "Next" at bounding box center [1234, 703] width 27 height 18
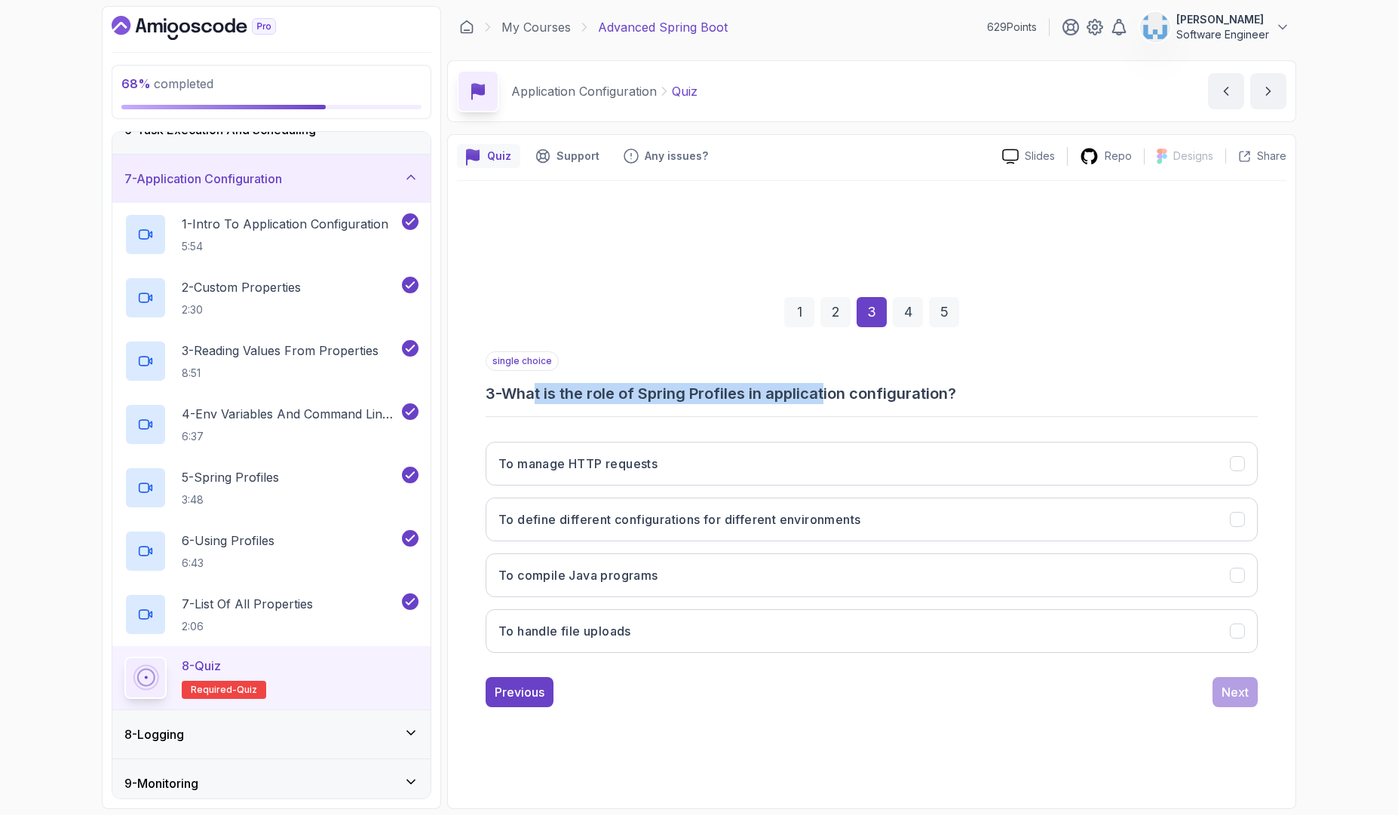
drag, startPoint x: 543, startPoint y: 393, endPoint x: 834, endPoint y: 398, distance: 291.0
click at [834, 398] on h3 "3 - What is the role of Spring Profiles in application configuration?" at bounding box center [871, 393] width 772 height 21
click at [611, 524] on h3 "To define different configurations for different environments" at bounding box center [679, 519] width 362 height 18
click at [1230, 702] on button "Next" at bounding box center [1234, 692] width 45 height 30
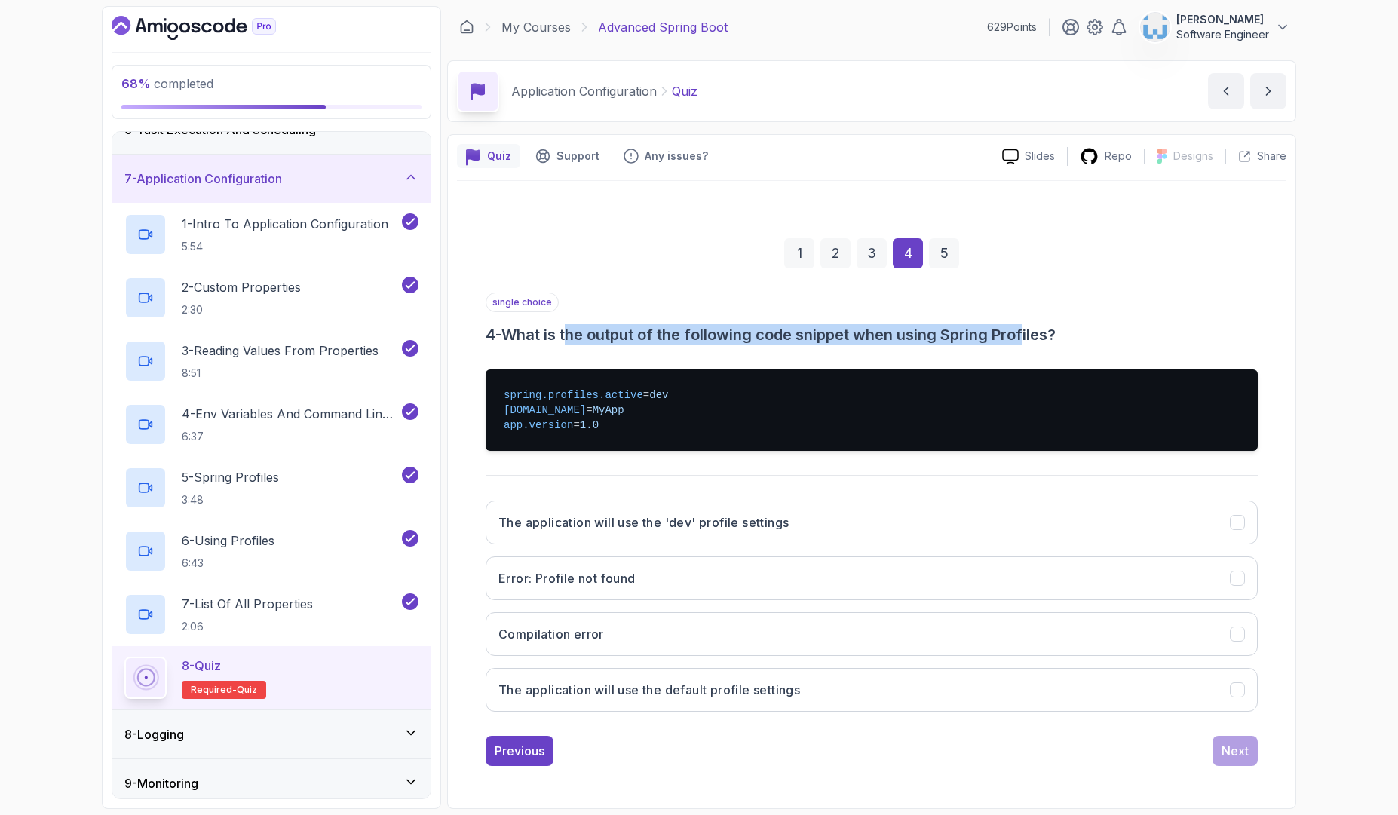
drag, startPoint x: 583, startPoint y: 343, endPoint x: 1030, endPoint y: 332, distance: 447.1
click at [1030, 332] on h3 "4 - What is the output of the following code snippet when using Spring Profiles?" at bounding box center [871, 334] width 772 height 21
click at [717, 532] on button "The application will use the 'dev' profile settings" at bounding box center [871, 523] width 772 height 44
click at [1232, 748] on div "Next" at bounding box center [1234, 751] width 27 height 18
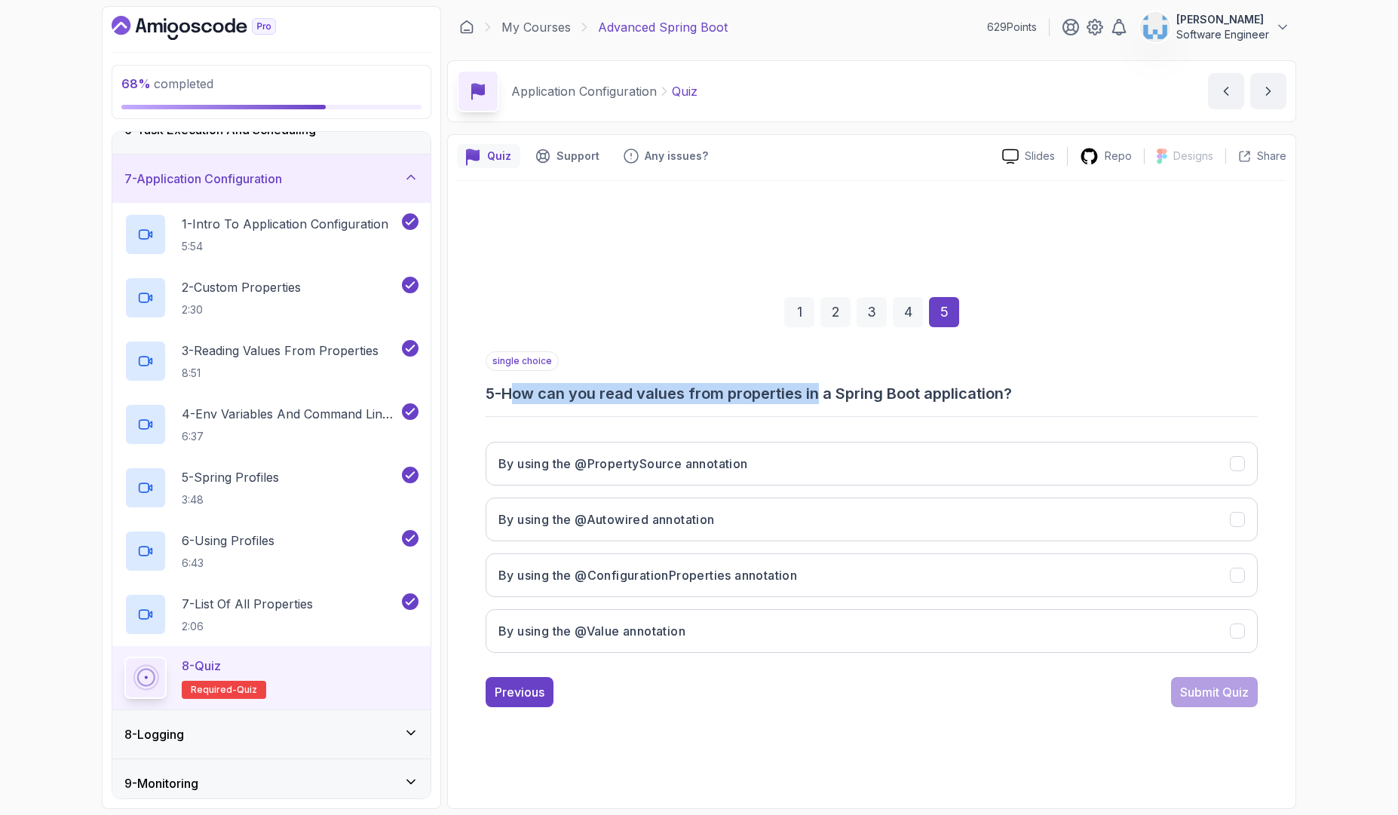
drag, startPoint x: 523, startPoint y: 403, endPoint x: 825, endPoint y: 391, distance: 302.5
click at [825, 391] on h3 "5 - How can you read values from properties in a Spring Boot application?" at bounding box center [871, 393] width 772 height 21
click at [626, 626] on h3 "By using the @Value annotation" at bounding box center [591, 631] width 187 height 18
click at [1224, 697] on div "Submit Quiz" at bounding box center [1214, 692] width 69 height 18
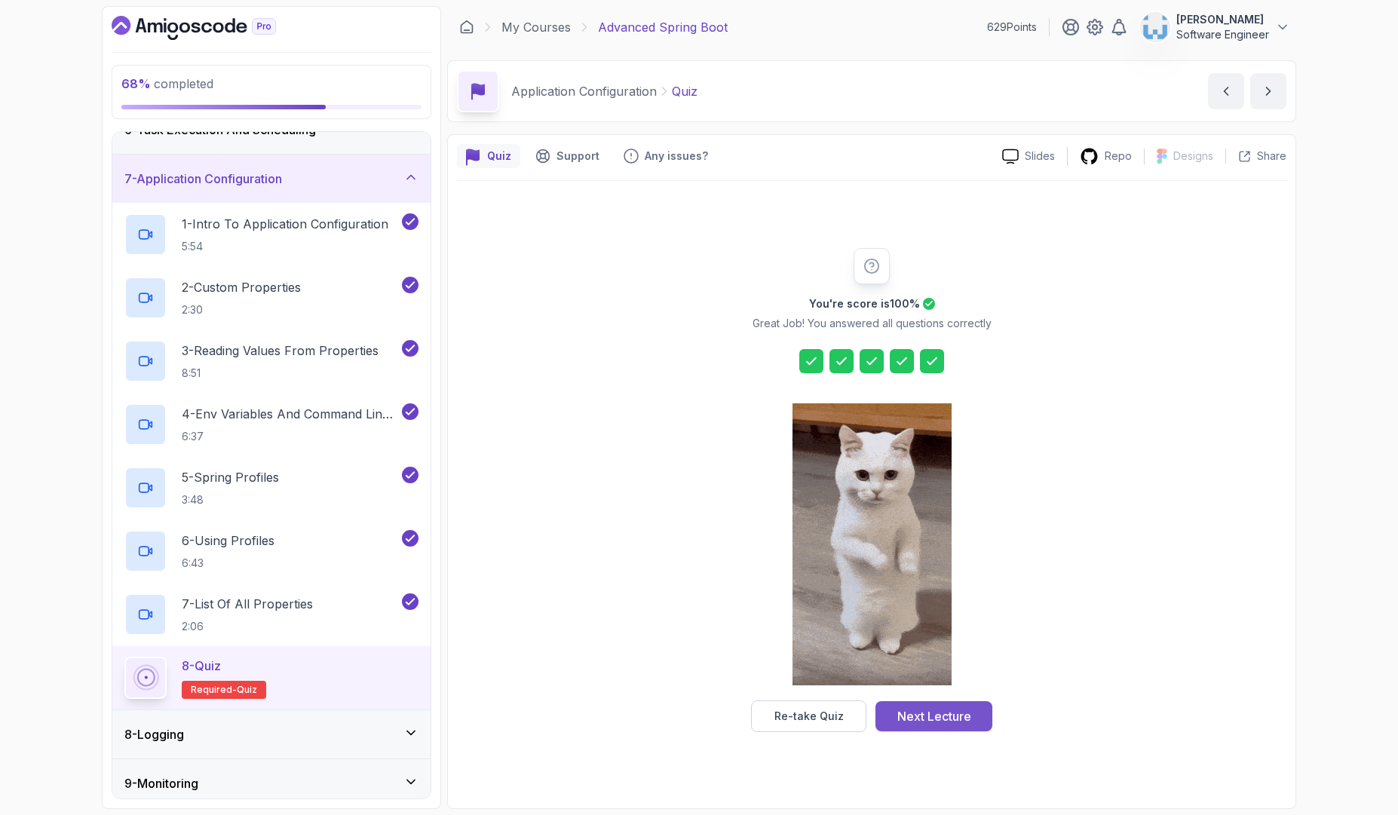
click at [905, 712] on div "Next Lecture" at bounding box center [934, 716] width 74 height 18
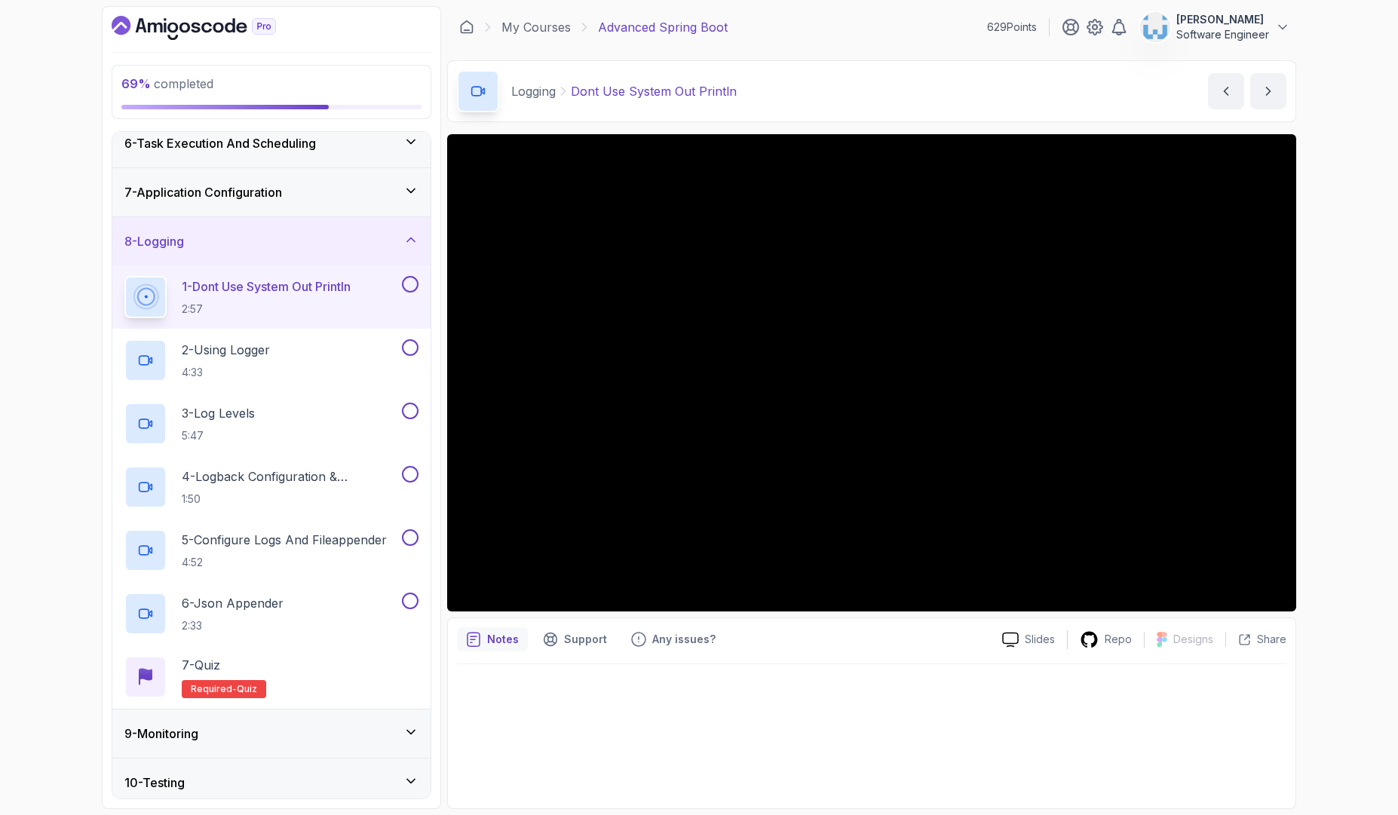
scroll to position [344, 0]
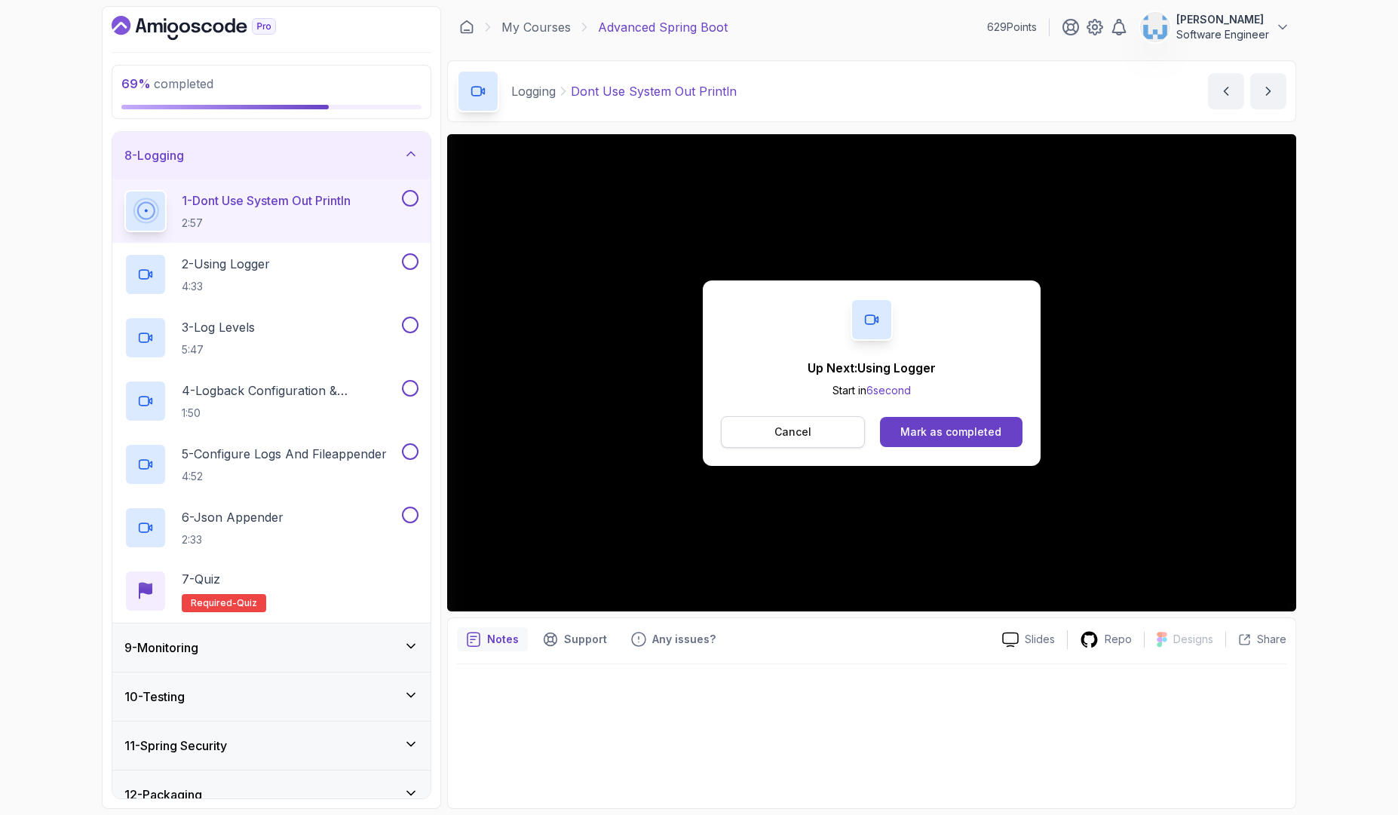
click at [810, 424] on button "Cancel" at bounding box center [793, 432] width 144 height 32
click at [973, 421] on button "Mark as completed" at bounding box center [951, 432] width 142 height 30
